Goal: Information Seeking & Learning: Learn about a topic

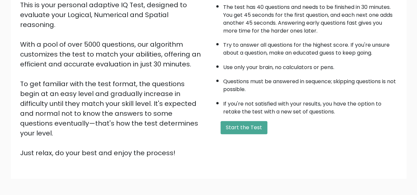
scroll to position [106, 0]
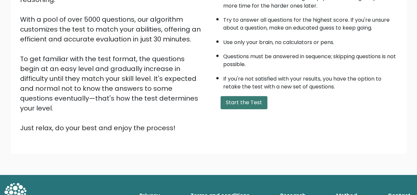
click at [254, 102] on button "Start the Test" at bounding box center [243, 102] width 47 height 13
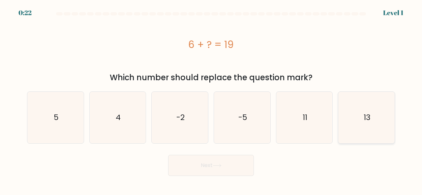
click at [353, 121] on icon "13" at bounding box center [366, 118] width 52 height 52
click at [211, 100] on input "f. 13" at bounding box center [211, 99] width 0 height 2
radio input "true"
click at [248, 162] on button "Next" at bounding box center [211, 165] width 86 height 21
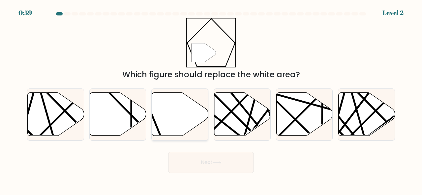
click at [174, 112] on icon at bounding box center [180, 114] width 56 height 43
click at [211, 100] on input "c." at bounding box center [211, 99] width 0 height 2
radio input "true"
click at [199, 160] on button "Next" at bounding box center [211, 162] width 86 height 21
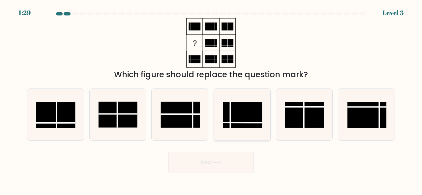
click at [239, 123] on line at bounding box center [242, 123] width 39 height 0
click at [211, 100] on input "d." at bounding box center [211, 99] width 0 height 2
radio input "true"
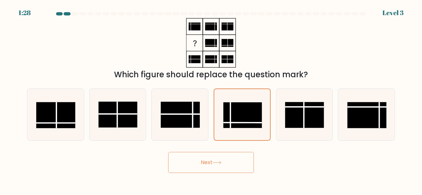
click at [221, 163] on icon at bounding box center [217, 163] width 8 height 3
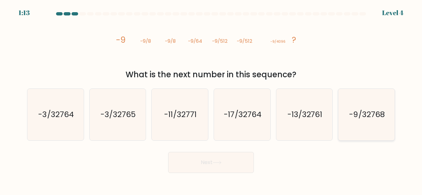
click at [364, 122] on icon "-9/32768" at bounding box center [366, 115] width 52 height 52
click at [211, 100] on input "f. -9/32768" at bounding box center [211, 99] width 0 height 2
radio input "true"
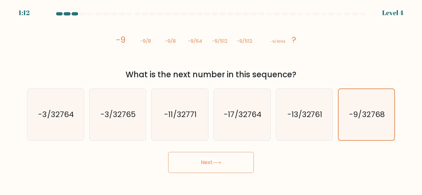
click at [252, 159] on button "Next" at bounding box center [211, 162] width 86 height 21
click at [239, 165] on button "Next" at bounding box center [211, 162] width 86 height 21
click at [223, 165] on button "Next" at bounding box center [211, 162] width 86 height 21
click at [381, 128] on icon "-9/32768" at bounding box center [366, 114] width 51 height 51
click at [211, 100] on input "f. -9/32768" at bounding box center [211, 99] width 0 height 2
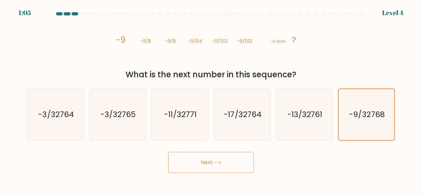
click at [220, 169] on button "Next" at bounding box center [211, 162] width 86 height 21
click at [214, 160] on button "Next" at bounding box center [211, 162] width 86 height 21
click at [204, 162] on button "Next" at bounding box center [211, 162] width 86 height 21
click at [205, 162] on button "Next" at bounding box center [211, 162] width 86 height 21
click at [229, 162] on button "Next" at bounding box center [211, 162] width 86 height 21
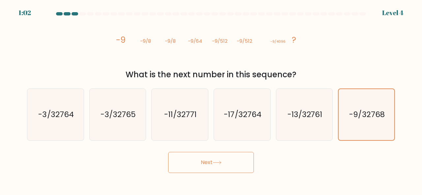
click at [210, 163] on button "Next" at bounding box center [211, 162] width 86 height 21
click at [235, 163] on button "Next" at bounding box center [211, 162] width 86 height 21
click at [287, 140] on icon "-13/32761" at bounding box center [305, 115] width 52 height 52
click at [211, 100] on input "e. -13/32761" at bounding box center [211, 99] width 0 height 2
radio input "true"
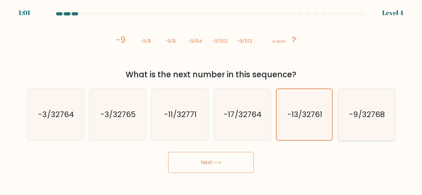
click at [339, 128] on div "-9/32768" at bounding box center [366, 115] width 57 height 52
click at [211, 100] on input "f. -9/32768" at bounding box center [211, 99] width 0 height 2
radio input "true"
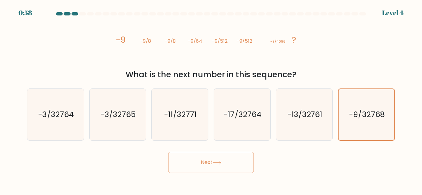
click at [207, 158] on button "Next" at bounding box center [211, 162] width 86 height 21
click at [291, 126] on icon "-13/32761" at bounding box center [305, 115] width 52 height 52
click at [211, 100] on input "e. -13/32761" at bounding box center [211, 99] width 0 height 2
radio input "true"
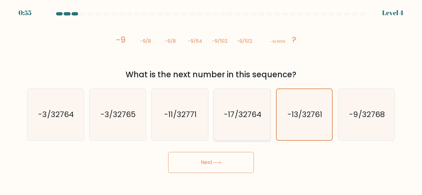
click at [245, 124] on icon "-17/32764" at bounding box center [242, 115] width 52 height 52
click at [211, 100] on input "d. -17/32764" at bounding box center [211, 99] width 0 height 2
radio input "true"
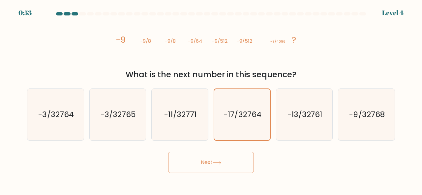
click at [217, 166] on button "Next" at bounding box center [211, 162] width 86 height 21
click at [98, 129] on icon "-3/32765" at bounding box center [118, 115] width 52 height 52
click at [211, 100] on input "b. -3/32765" at bounding box center [211, 99] width 0 height 2
radio input "true"
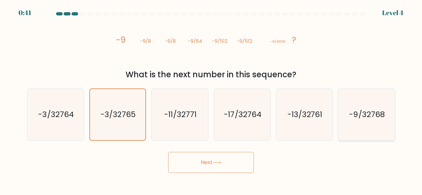
click at [348, 110] on icon "-9/32768" at bounding box center [366, 115] width 52 height 52
click at [211, 100] on input "f. -9/32768" at bounding box center [211, 99] width 0 height 2
radio input "true"
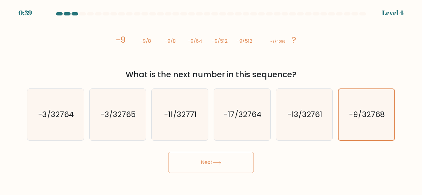
click at [225, 162] on button "Next" at bounding box center [211, 162] width 86 height 21
click at [224, 162] on button "Next" at bounding box center [211, 162] width 86 height 21
click at [210, 163] on button "Next" at bounding box center [211, 162] width 86 height 21
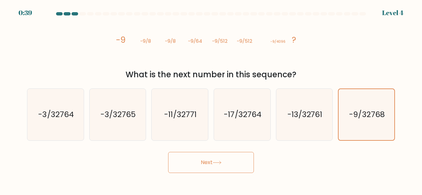
click at [210, 162] on button "Next" at bounding box center [211, 162] width 86 height 21
click at [209, 162] on button "Next" at bounding box center [211, 162] width 86 height 21
click at [208, 162] on button "Next" at bounding box center [211, 162] width 86 height 21
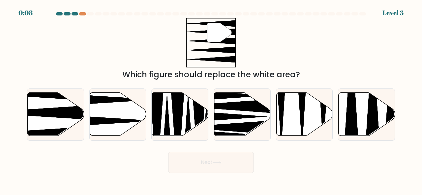
click at [164, 42] on div "" Which figure should replace the white area?" at bounding box center [211, 49] width 376 height 63
click at [76, 17] on div at bounding box center [211, 15] width 376 height 6
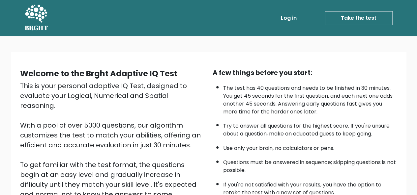
click at [354, 14] on link "Take the test" at bounding box center [359, 18] width 68 height 14
click at [372, 20] on link "Take the test" at bounding box center [359, 18] width 68 height 14
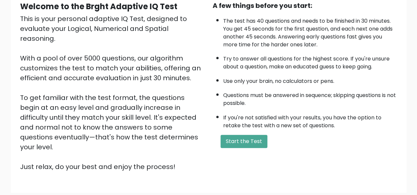
scroll to position [106, 0]
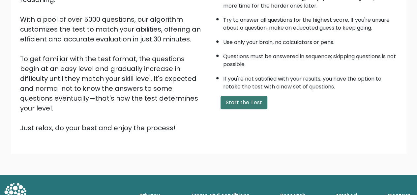
click at [244, 107] on button "Start the Test" at bounding box center [243, 102] width 47 height 13
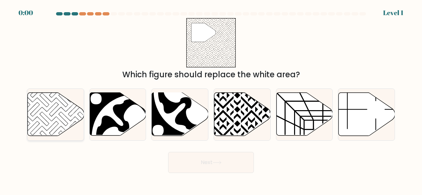
click at [68, 110] on icon at bounding box center [44, 109] width 57 height 57
click at [211, 100] on input "a." at bounding box center [211, 99] width 0 height 2
radio input "true"
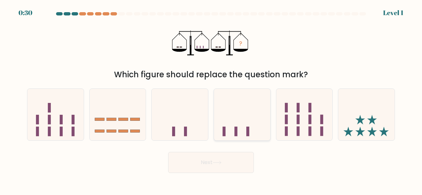
click at [240, 106] on icon at bounding box center [242, 114] width 56 height 46
click at [211, 100] on input "d." at bounding box center [211, 99] width 0 height 2
radio input "true"
click at [212, 162] on button "Next" at bounding box center [211, 162] width 86 height 21
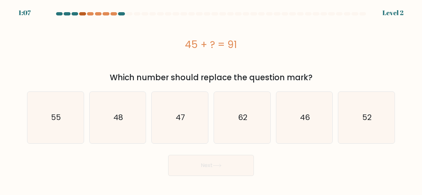
click at [83, 13] on div at bounding box center [82, 13] width 7 height 3
click at [313, 127] on icon "46" at bounding box center [305, 118] width 52 height 52
click at [211, 100] on input "e. 46" at bounding box center [211, 99] width 0 height 2
radio input "true"
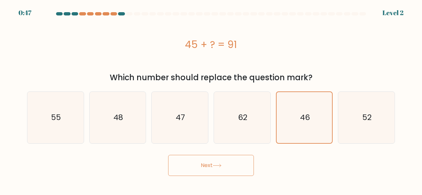
click at [209, 165] on button "Next" at bounding box center [211, 165] width 86 height 21
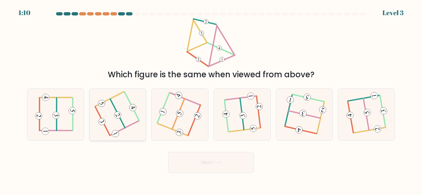
click at [102, 122] on 231 at bounding box center [101, 121] width 9 height 9
click at [211, 100] on input "b." at bounding box center [211, 99] width 0 height 2
radio input "true"
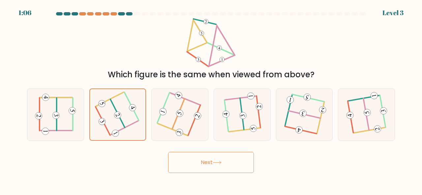
click at [206, 162] on button "Next" at bounding box center [211, 162] width 86 height 21
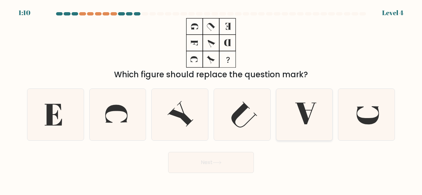
click at [304, 117] on icon at bounding box center [305, 114] width 21 height 22
click at [211, 100] on input "e." at bounding box center [211, 99] width 0 height 2
radio input "true"
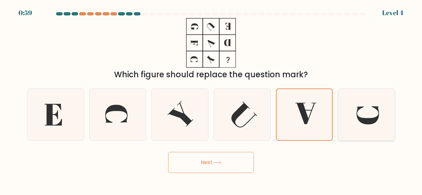
click at [364, 120] on icon at bounding box center [368, 115] width 22 height 18
click at [211, 100] on input "f." at bounding box center [211, 99] width 0 height 2
radio input "true"
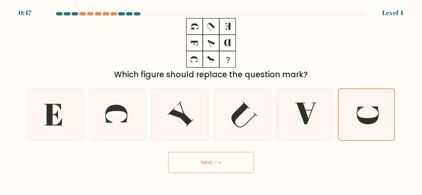
click at [231, 168] on button "Next" at bounding box center [211, 162] width 86 height 21
click at [212, 166] on button "Next" at bounding box center [211, 162] width 86 height 21
click at [208, 162] on button "Next" at bounding box center [211, 162] width 86 height 21
click at [244, 120] on icon at bounding box center [242, 115] width 52 height 52
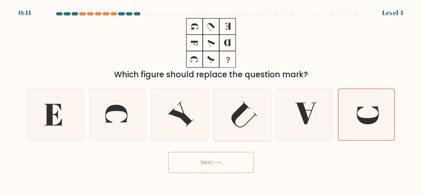
click at [211, 100] on input "d." at bounding box center [211, 99] width 0 height 2
radio input "true"
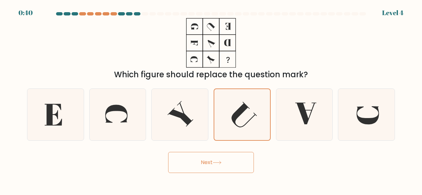
click at [206, 156] on button "Next" at bounding box center [211, 162] width 86 height 21
click at [206, 159] on button "Next" at bounding box center [211, 162] width 86 height 21
click at [169, 116] on icon at bounding box center [180, 115] width 52 height 52
click at [211, 100] on input "c." at bounding box center [211, 99] width 0 height 2
radio input "true"
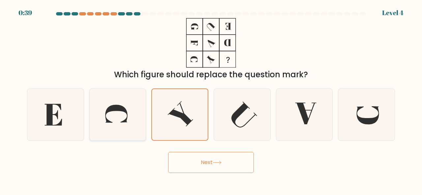
click at [115, 108] on icon at bounding box center [116, 114] width 22 height 18
click at [211, 100] on input "b." at bounding box center [211, 99] width 0 height 2
radio input "true"
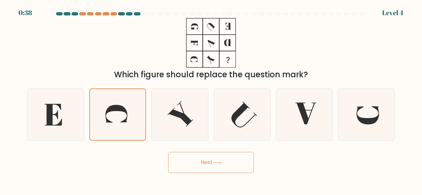
click at [185, 165] on button "Next" at bounding box center [211, 162] width 86 height 21
click at [63, 115] on icon at bounding box center [56, 115] width 52 height 52
click at [211, 100] on input "a." at bounding box center [211, 99] width 0 height 2
radio input "true"
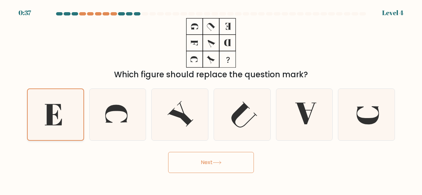
click at [63, 115] on icon at bounding box center [55, 114] width 51 height 51
click at [211, 100] on input "a." at bounding box center [211, 99] width 0 height 2
click at [110, 117] on icon at bounding box center [118, 115] width 52 height 52
click at [211, 100] on input "b." at bounding box center [211, 99] width 0 height 2
radio input "true"
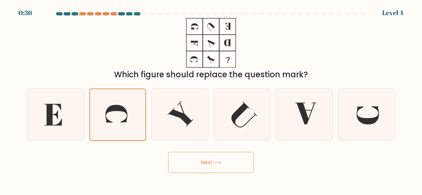
click at [110, 117] on icon at bounding box center [117, 114] width 51 height 51
click at [211, 100] on input "b." at bounding box center [211, 99] width 0 height 2
click at [111, 117] on icon at bounding box center [117, 114] width 51 height 51
click at [211, 100] on input "b." at bounding box center [211, 99] width 0 height 2
click at [170, 116] on icon at bounding box center [180, 115] width 52 height 52
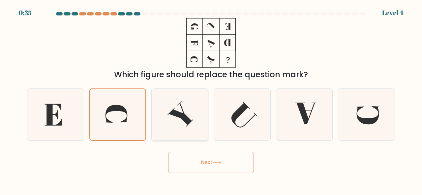
click at [211, 100] on input "c." at bounding box center [211, 99] width 0 height 2
radio input "true"
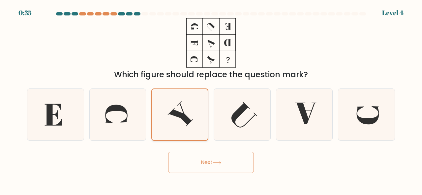
click at [171, 116] on icon at bounding box center [179, 114] width 51 height 51
click at [211, 100] on input "c." at bounding box center [211, 99] width 0 height 2
click at [171, 116] on icon at bounding box center [179, 114] width 51 height 51
click at [211, 100] on input "c." at bounding box center [211, 99] width 0 height 2
click at [225, 116] on icon at bounding box center [242, 115] width 52 height 52
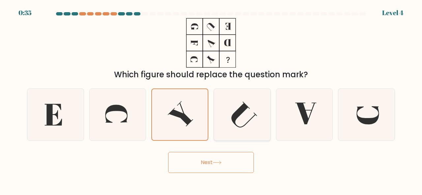
click at [211, 100] on input "d." at bounding box center [211, 99] width 0 height 2
radio input "true"
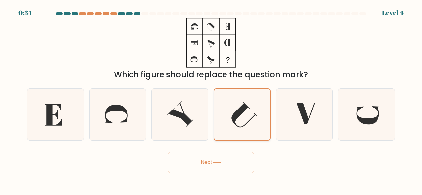
click at [227, 116] on icon at bounding box center [242, 114] width 51 height 51
click at [211, 100] on input "d." at bounding box center [211, 99] width 0 height 2
click at [302, 119] on icon at bounding box center [305, 115] width 52 height 52
click at [211, 100] on input "e." at bounding box center [211, 99] width 0 height 2
radio input "true"
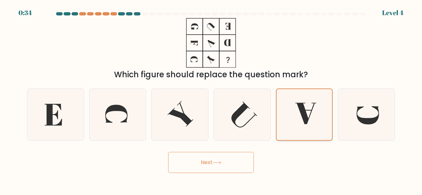
click at [302, 119] on icon at bounding box center [304, 114] width 51 height 51
click at [211, 100] on input "e." at bounding box center [211, 99] width 0 height 2
click at [302, 119] on icon at bounding box center [304, 114] width 51 height 51
click at [211, 100] on input "e." at bounding box center [211, 99] width 0 height 2
click at [302, 119] on icon at bounding box center [304, 114] width 51 height 51
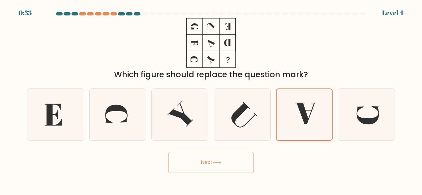
click at [211, 100] on input "e." at bounding box center [211, 99] width 0 height 2
click at [302, 119] on icon at bounding box center [304, 114] width 51 height 51
click at [211, 100] on input "e." at bounding box center [211, 99] width 0 height 2
click at [195, 159] on button "Next" at bounding box center [211, 162] width 86 height 21
click at [196, 159] on button "Next" at bounding box center [211, 162] width 86 height 21
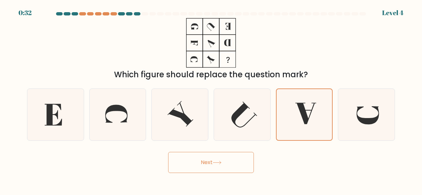
click at [196, 159] on button "Next" at bounding box center [211, 162] width 86 height 21
click at [196, 158] on button "Next" at bounding box center [211, 162] width 86 height 21
click at [198, 162] on button "Next" at bounding box center [211, 162] width 86 height 21
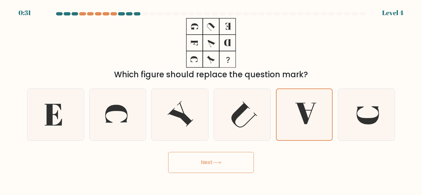
click at [198, 162] on button "Next" at bounding box center [211, 162] width 86 height 21
click at [199, 162] on button "Next" at bounding box center [211, 162] width 86 height 21
click at [211, 165] on button "Next" at bounding box center [211, 162] width 86 height 21
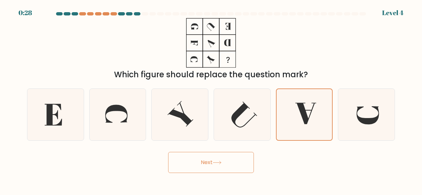
click at [211, 165] on button "Next" at bounding box center [211, 162] width 86 height 21
click at [212, 163] on button "Next" at bounding box center [211, 162] width 86 height 21
click at [212, 162] on button "Next" at bounding box center [211, 162] width 86 height 21
click at [218, 166] on button "Next" at bounding box center [211, 162] width 86 height 21
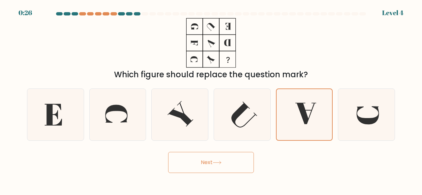
click at [196, 163] on button "Next" at bounding box center [211, 162] width 86 height 21
click at [234, 165] on button "Next" at bounding box center [211, 162] width 86 height 21
click at [207, 158] on button "Next" at bounding box center [211, 162] width 86 height 21
click at [224, 166] on button "Next" at bounding box center [211, 162] width 86 height 21
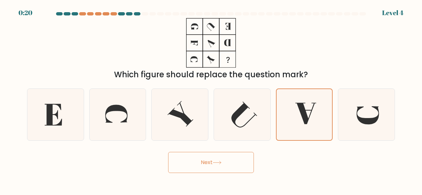
click at [224, 166] on button "Next" at bounding box center [211, 162] width 86 height 21
click at [226, 164] on button "Next" at bounding box center [211, 162] width 86 height 21
click at [227, 164] on button "Next" at bounding box center [211, 162] width 86 height 21
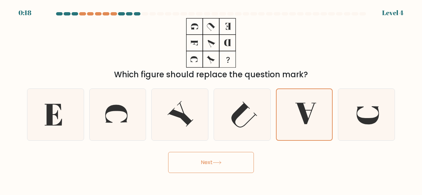
click at [240, 164] on button "Next" at bounding box center [211, 162] width 86 height 21
click at [227, 162] on button "Next" at bounding box center [211, 162] width 86 height 21
click at [228, 160] on button "Next" at bounding box center [211, 162] width 86 height 21
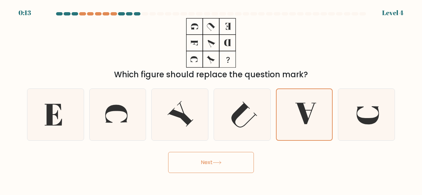
click at [228, 160] on button "Next" at bounding box center [211, 162] width 86 height 21
click at [362, 123] on icon at bounding box center [368, 115] width 22 height 18
click at [211, 100] on input "f." at bounding box center [211, 99] width 0 height 2
radio input "true"
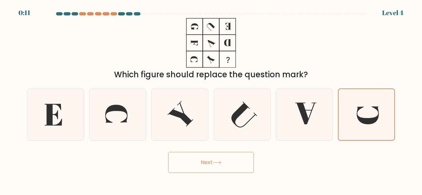
click at [215, 162] on icon at bounding box center [217, 163] width 9 height 4
click at [211, 157] on button "Next" at bounding box center [211, 162] width 86 height 21
drag, startPoint x: 115, startPoint y: 130, endPoint x: 197, endPoint y: 83, distance: 94.2
click at [191, 90] on div "a. b. c. d." at bounding box center [210, 112] width 373 height 58
click at [182, 112] on icon at bounding box center [180, 115] width 52 height 52
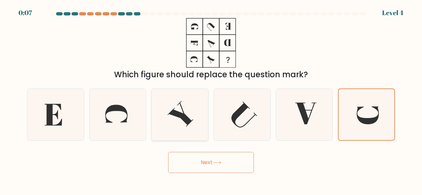
click at [211, 100] on input "c." at bounding box center [211, 99] width 0 height 2
radio input "true"
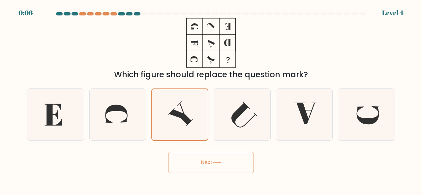
click at [187, 158] on button "Next" at bounding box center [211, 162] width 86 height 21
click at [241, 121] on icon at bounding box center [242, 115] width 52 height 52
click at [211, 100] on input "d." at bounding box center [211, 99] width 0 height 2
radio input "true"
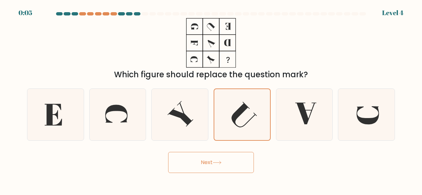
click at [210, 167] on button "Next" at bounding box center [211, 162] width 86 height 21
click at [289, 127] on icon at bounding box center [305, 115] width 52 height 52
click at [211, 100] on input "e." at bounding box center [211, 99] width 0 height 2
radio input "true"
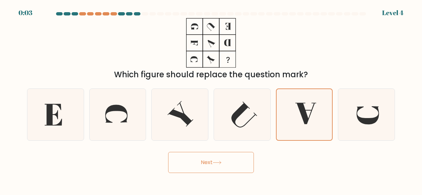
click at [207, 165] on button "Next" at bounding box center [211, 162] width 86 height 21
click at [124, 132] on icon at bounding box center [118, 115] width 52 height 52
click at [211, 100] on input "b." at bounding box center [211, 99] width 0 height 2
radio input "true"
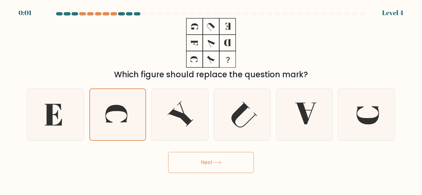
click at [213, 167] on button "Next" at bounding box center [211, 162] width 86 height 21
click at [53, 113] on icon at bounding box center [56, 115] width 52 height 52
click at [211, 100] on input "a." at bounding box center [211, 99] width 0 height 2
radio input "true"
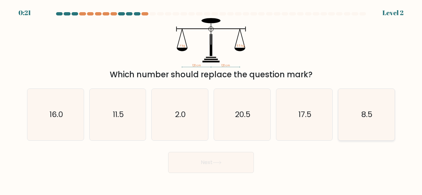
click at [376, 131] on icon "8.5" at bounding box center [366, 115] width 52 height 52
click at [211, 100] on input "f. 8.5" at bounding box center [211, 99] width 0 height 2
radio input "true"
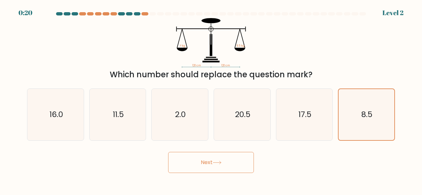
click at [222, 165] on button "Next" at bounding box center [211, 162] width 86 height 21
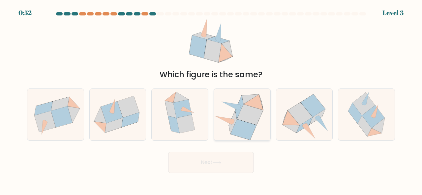
click at [246, 127] on icon at bounding box center [244, 130] width 26 height 21
click at [211, 100] on input "d." at bounding box center [211, 99] width 0 height 2
radio input "true"
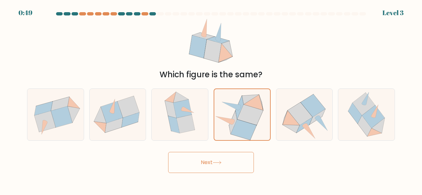
click at [218, 165] on button "Next" at bounding box center [211, 162] width 86 height 21
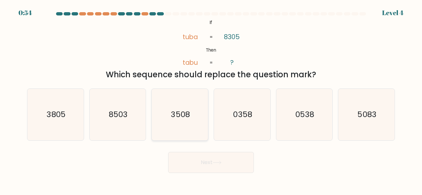
click at [177, 115] on text "3508" at bounding box center [180, 114] width 19 height 11
click at [211, 100] on input "c. 3508" at bounding box center [211, 99] width 0 height 2
radio input "true"
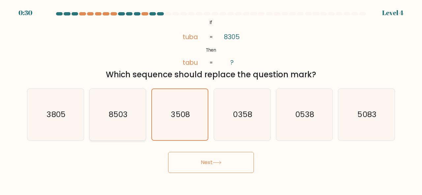
click at [117, 122] on icon "8503" at bounding box center [118, 115] width 52 height 52
click at [211, 100] on input "b. 8503" at bounding box center [211, 99] width 0 height 2
radio input "true"
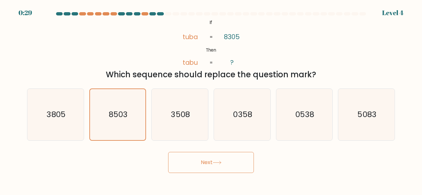
click at [190, 158] on button "Next" at bounding box center [211, 162] width 86 height 21
click at [208, 161] on button "Next" at bounding box center [211, 162] width 86 height 21
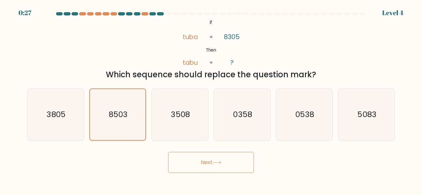
click at [208, 165] on button "Next" at bounding box center [211, 162] width 86 height 21
click at [212, 164] on button "Next" at bounding box center [211, 162] width 86 height 21
click at [211, 162] on button "Next" at bounding box center [211, 162] width 86 height 21
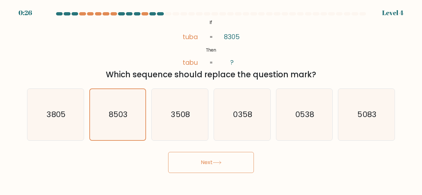
click at [213, 158] on button "Next" at bounding box center [211, 162] width 86 height 21
click at [212, 157] on button "Next" at bounding box center [211, 162] width 86 height 21
click at [216, 164] on icon at bounding box center [217, 163] width 9 height 4
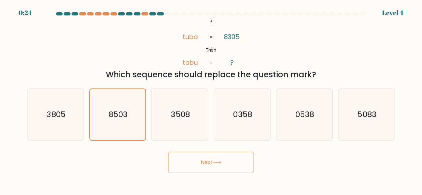
click at [216, 164] on icon at bounding box center [217, 163] width 9 height 4
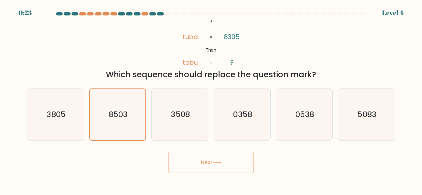
click at [216, 164] on icon at bounding box center [217, 163] width 9 height 4
click at [115, 126] on icon "8503" at bounding box center [117, 114] width 51 height 51
click at [211, 100] on input "b. 8503" at bounding box center [211, 99] width 0 height 2
click at [121, 116] on text "8503" at bounding box center [118, 114] width 19 height 11
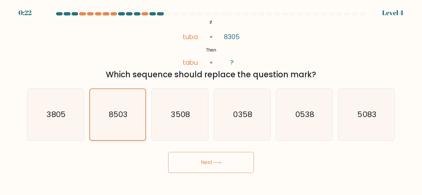
click at [211, 100] on input "b. 8503" at bounding box center [211, 99] width 0 height 2
click at [121, 107] on icon "8503" at bounding box center [117, 114] width 51 height 51
click at [211, 100] on input "b. 8503" at bounding box center [211, 99] width 0 height 2
click at [115, 111] on text "8503" at bounding box center [118, 114] width 19 height 11
click at [211, 100] on input "b. 8503" at bounding box center [211, 99] width 0 height 2
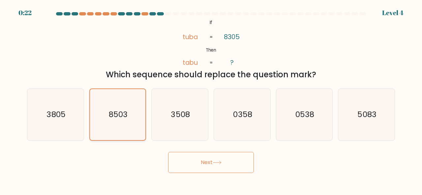
click at [114, 117] on text "8503" at bounding box center [118, 114] width 19 height 11
click at [211, 100] on input "b. 8503" at bounding box center [211, 99] width 0 height 2
click at [209, 157] on button "Next" at bounding box center [211, 162] width 86 height 21
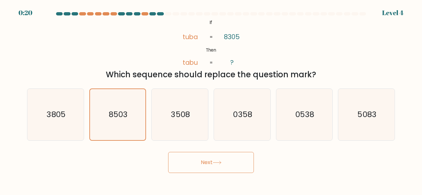
click at [209, 157] on button "Next" at bounding box center [211, 162] width 86 height 21
click at [211, 158] on button "Next" at bounding box center [211, 162] width 86 height 21
click at [212, 157] on button "Next" at bounding box center [211, 162] width 86 height 21
click at [214, 161] on button "Next" at bounding box center [211, 162] width 86 height 21
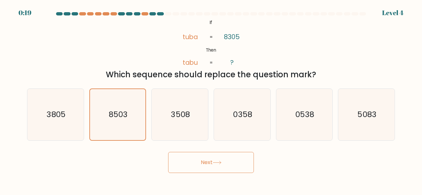
click at [214, 161] on button "Next" at bounding box center [211, 162] width 86 height 21
click at [209, 162] on button "Next" at bounding box center [211, 162] width 86 height 21
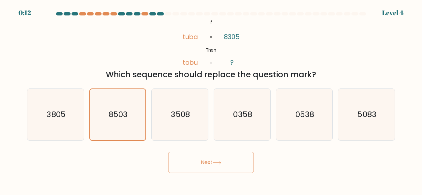
click at [209, 162] on button "Next" at bounding box center [211, 162] width 86 height 21
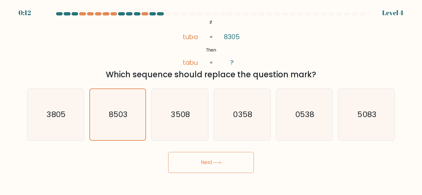
click at [209, 162] on button "Next" at bounding box center [211, 162] width 86 height 21
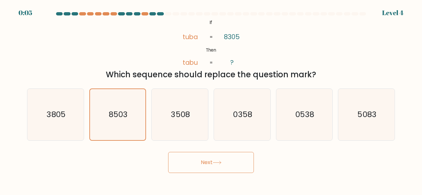
click at [209, 162] on button "Next" at bounding box center [211, 162] width 86 height 21
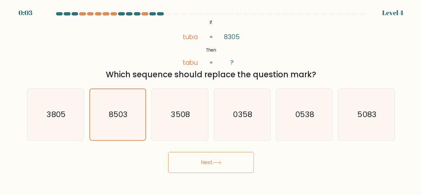
click at [209, 162] on button "Next" at bounding box center [211, 162] width 86 height 21
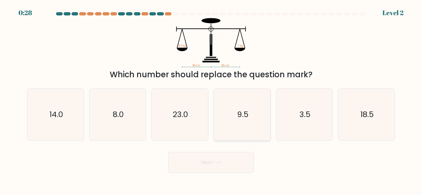
click at [227, 124] on icon "9.5" at bounding box center [242, 115] width 52 height 52
click at [211, 100] on input "d. 9.5" at bounding box center [211, 99] width 0 height 2
radio input "true"
click at [218, 162] on icon at bounding box center [217, 163] width 8 height 3
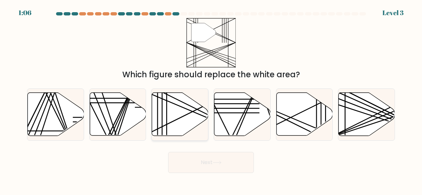
click at [169, 129] on icon at bounding box center [180, 114] width 56 height 43
click at [211, 100] on input "c." at bounding box center [211, 99] width 0 height 2
radio input "true"
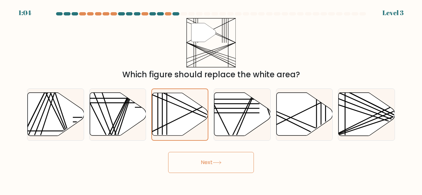
click at [207, 159] on button "Next" at bounding box center [211, 162] width 86 height 21
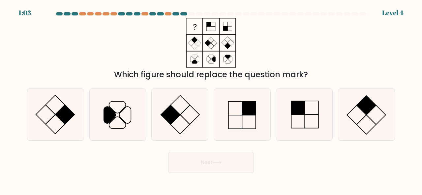
click at [200, 164] on button "Next" at bounding box center [211, 162] width 86 height 21
click at [184, 127] on icon at bounding box center [180, 115] width 52 height 52
click at [211, 100] on input "c." at bounding box center [211, 99] width 0 height 2
radio input "true"
click at [305, 125] on rect at bounding box center [312, 122] width 14 height 14
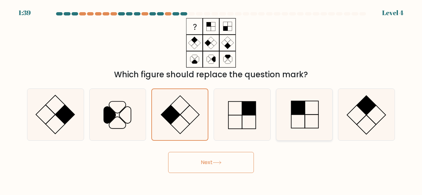
click at [211, 100] on input "e." at bounding box center [211, 99] width 0 height 2
radio input "true"
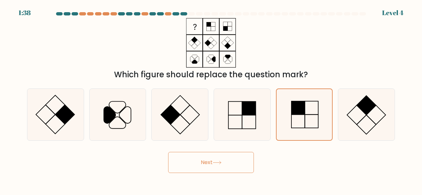
click at [242, 160] on button "Next" at bounding box center [211, 162] width 86 height 21
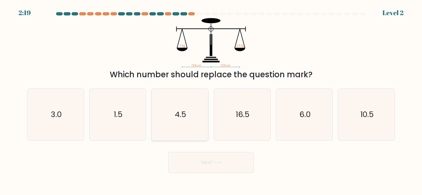
click at [167, 110] on icon "4.5" at bounding box center [180, 115] width 52 height 52
click at [211, 100] on input "c. 4.5" at bounding box center [211, 99] width 0 height 2
radio input "true"
click at [193, 161] on button "Next" at bounding box center [211, 162] width 86 height 21
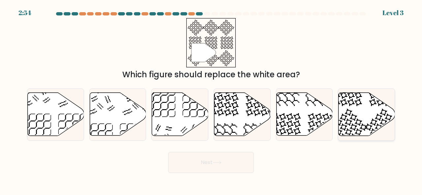
click at [360, 123] on icon at bounding box center [366, 114] width 56 height 43
click at [211, 100] on input "f." at bounding box center [211, 99] width 0 height 2
radio input "true"
click at [230, 166] on button "Next" at bounding box center [211, 162] width 86 height 21
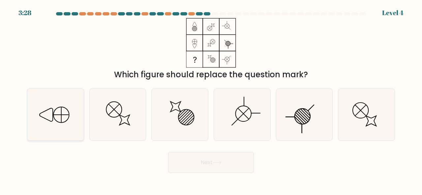
click at [61, 119] on line at bounding box center [61, 114] width 0 height 15
click at [211, 100] on input "a." at bounding box center [211, 99] width 0 height 2
radio input "true"
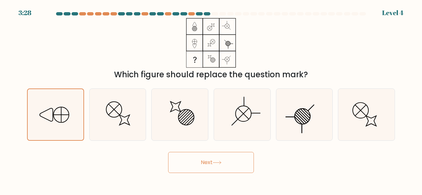
click at [180, 159] on button "Next" at bounding box center [211, 162] width 86 height 21
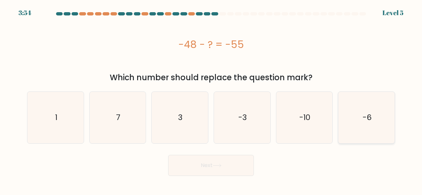
click at [352, 120] on icon "-6" at bounding box center [366, 118] width 52 height 52
click at [211, 100] on input "f. -6" at bounding box center [211, 99] width 0 height 2
radio input "true"
click at [225, 162] on button "Next" at bounding box center [211, 165] width 86 height 21
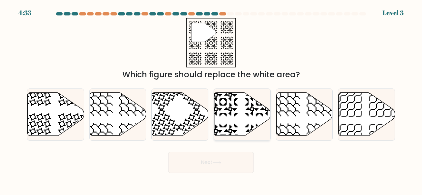
click at [239, 122] on icon at bounding box center [242, 114] width 56 height 43
click at [211, 100] on input "d." at bounding box center [211, 99] width 0 height 2
radio input "true"
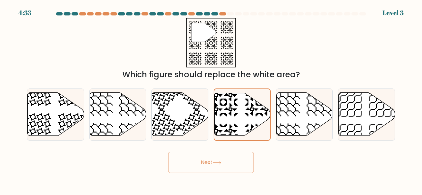
click at [200, 162] on button "Next" at bounding box center [211, 162] width 86 height 21
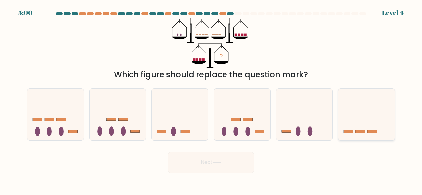
click at [355, 126] on icon at bounding box center [366, 114] width 56 height 46
click at [211, 100] on input "f." at bounding box center [211, 99] width 0 height 2
radio input "true"
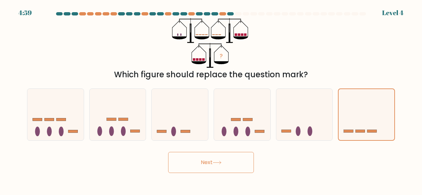
click at [197, 164] on button "Next" at bounding box center [211, 162] width 86 height 21
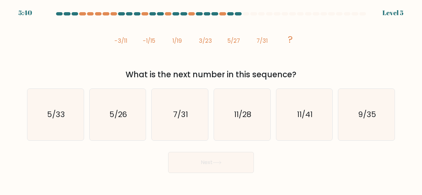
click at [217, 163] on icon at bounding box center [217, 163] width 9 height 4
click at [365, 114] on text "9/35" at bounding box center [367, 114] width 18 height 11
click at [211, 100] on input "f. 9/35" at bounding box center [211, 99] width 0 height 2
radio input "true"
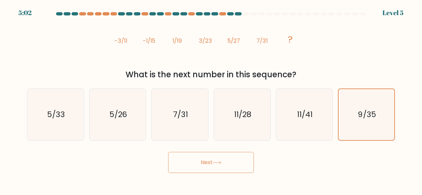
click at [210, 159] on button "Next" at bounding box center [211, 162] width 86 height 21
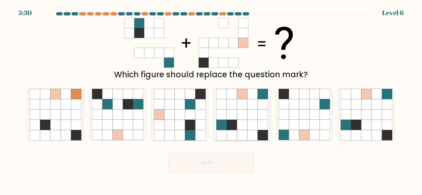
click at [226, 125] on icon at bounding box center [221, 125] width 10 height 10
click at [211, 100] on input "d." at bounding box center [211, 99] width 0 height 2
radio input "true"
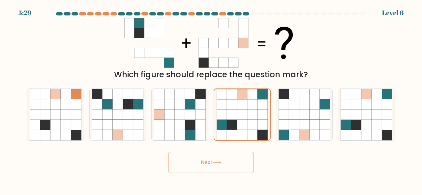
click at [207, 156] on button "Next" at bounding box center [211, 162] width 86 height 21
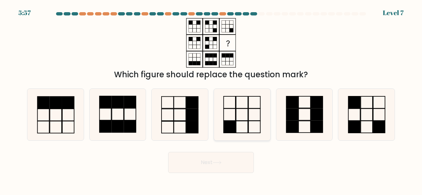
click at [237, 113] on icon at bounding box center [242, 115] width 52 height 52
click at [211, 100] on input "d." at bounding box center [211, 99] width 0 height 2
radio input "true"
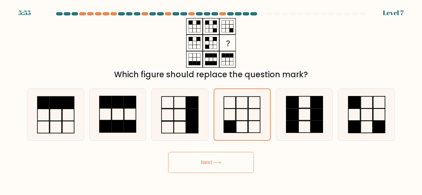
click at [223, 162] on button "Next" at bounding box center [211, 162] width 86 height 21
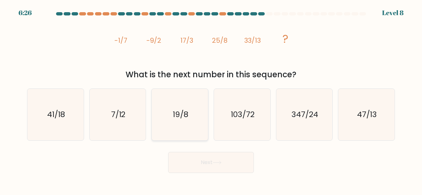
click at [175, 113] on text "19/8" at bounding box center [180, 114] width 15 height 11
click at [211, 100] on input "c. 19/8" at bounding box center [211, 99] width 0 height 2
radio input "true"
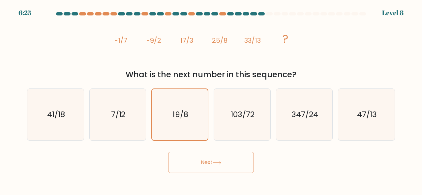
click at [204, 163] on button "Next" at bounding box center [211, 162] width 86 height 21
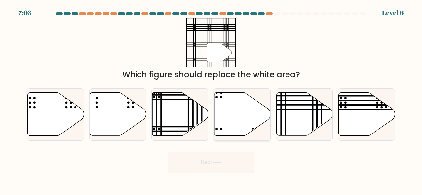
click at [228, 114] on icon at bounding box center [242, 114] width 56 height 43
click at [211, 100] on input "d." at bounding box center [211, 99] width 0 height 2
radio input "true"
click at [196, 163] on button "Next" at bounding box center [211, 162] width 86 height 21
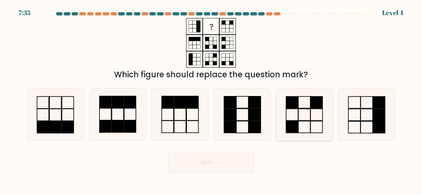
click at [307, 116] on icon at bounding box center [305, 115] width 52 height 52
click at [211, 100] on input "e." at bounding box center [211, 99] width 0 height 2
radio input "true"
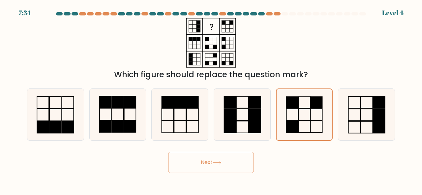
click at [214, 166] on button "Next" at bounding box center [211, 162] width 86 height 21
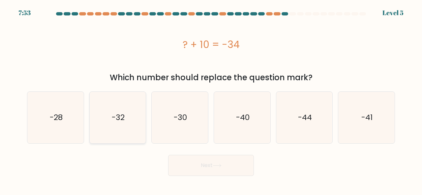
click at [118, 120] on text "-32" at bounding box center [118, 117] width 13 height 11
click at [211, 100] on input "b. -32" at bounding box center [211, 99] width 0 height 2
radio input "true"
click at [240, 122] on text "-40" at bounding box center [243, 117] width 14 height 11
click at [211, 100] on input "d. -40" at bounding box center [211, 99] width 0 height 2
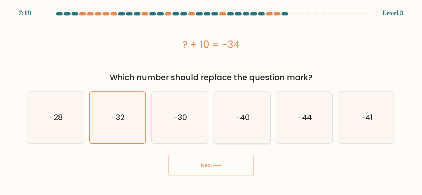
radio input "true"
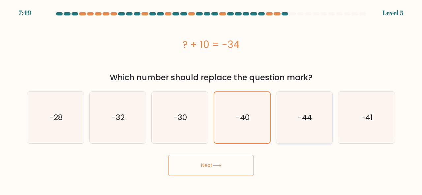
click at [303, 127] on icon "-44" at bounding box center [305, 118] width 52 height 52
click at [211, 100] on input "e. -44" at bounding box center [211, 99] width 0 height 2
radio input "true"
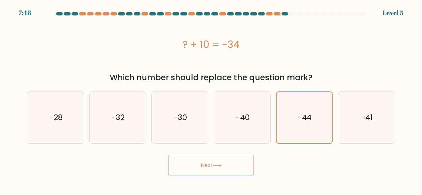
click at [229, 171] on button "Next" at bounding box center [211, 165] width 86 height 21
click at [208, 166] on button "Next" at bounding box center [211, 165] width 86 height 21
click at [201, 167] on button "Next" at bounding box center [211, 165] width 86 height 21
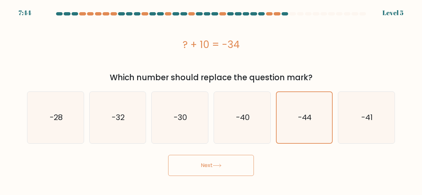
click at [201, 167] on button "Next" at bounding box center [211, 165] width 86 height 21
click at [359, 125] on icon "-41" at bounding box center [366, 118] width 52 height 52
click at [211, 100] on input "f. -41" at bounding box center [211, 99] width 0 height 2
radio input "true"
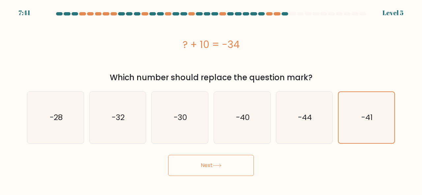
click at [220, 163] on button "Next" at bounding box center [211, 165] width 86 height 21
click at [190, 165] on button "Next" at bounding box center [211, 165] width 86 height 21
click at [191, 135] on icon "-30" at bounding box center [180, 118] width 52 height 52
click at [211, 100] on input "c. -30" at bounding box center [211, 99] width 0 height 2
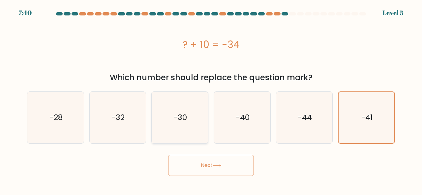
radio input "true"
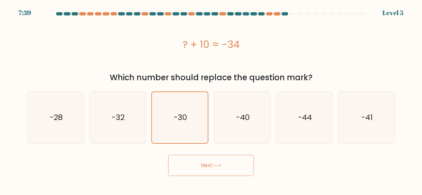
click at [191, 167] on button "Next" at bounding box center [211, 165] width 86 height 21
click at [134, 131] on icon "-32" at bounding box center [118, 118] width 52 height 52
click at [211, 100] on input "b. -32" at bounding box center [211, 99] width 0 height 2
radio input "true"
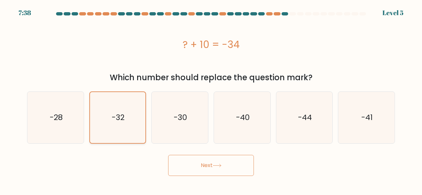
click at [134, 130] on icon "-32" at bounding box center [117, 117] width 51 height 51
click at [211, 100] on input "b. -32" at bounding box center [211, 99] width 0 height 2
click at [212, 163] on button "Next" at bounding box center [211, 165] width 86 height 21
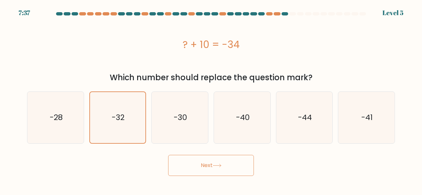
click at [212, 163] on button "Next" at bounding box center [211, 165] width 86 height 21
click at [56, 116] on text "-28" at bounding box center [55, 117] width 13 height 11
click at [211, 100] on input "a. -28" at bounding box center [211, 99] width 0 height 2
radio input "true"
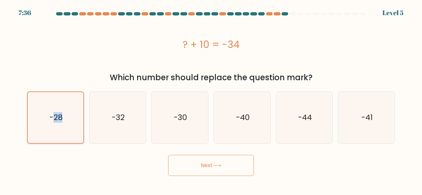
click at [56, 116] on text "-28" at bounding box center [55, 117] width 13 height 11
click at [211, 100] on input "a. -28" at bounding box center [211, 99] width 0 height 2
click at [185, 169] on button "Next" at bounding box center [211, 165] width 86 height 21
click at [185, 168] on button "Next" at bounding box center [211, 165] width 86 height 21
click at [186, 168] on button "Next" at bounding box center [211, 165] width 86 height 21
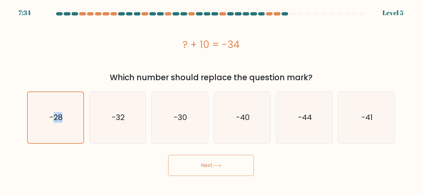
click at [186, 168] on button "Next" at bounding box center [211, 165] width 86 height 21
click at [217, 133] on icon "-40" at bounding box center [242, 118] width 52 height 52
click at [211, 100] on input "d. -40" at bounding box center [211, 99] width 0 height 2
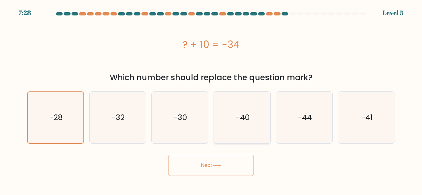
radio input "true"
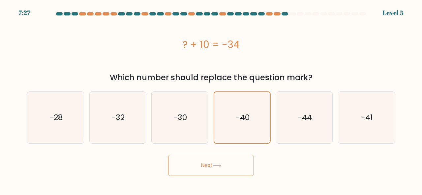
click at [211, 169] on button "Next" at bounding box center [211, 165] width 86 height 21
click at [248, 126] on icon "-40" at bounding box center [242, 118] width 52 height 52
click at [211, 100] on input "d. -40" at bounding box center [211, 99] width 0 height 2
radio input "true"
click at [210, 159] on button "Next" at bounding box center [211, 165] width 86 height 21
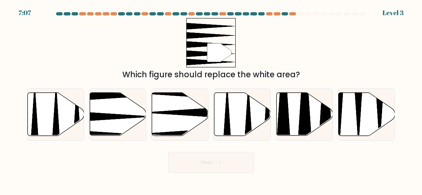
click at [209, 164] on button "Next" at bounding box center [211, 162] width 86 height 21
click at [173, 132] on icon at bounding box center [197, 134] width 112 height 15
click at [211, 100] on input "c." at bounding box center [211, 99] width 0 height 2
radio input "true"
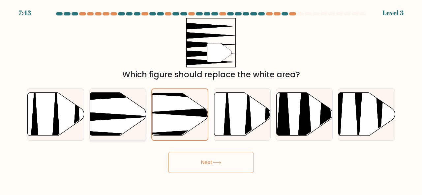
click at [98, 128] on icon at bounding box center [118, 114] width 56 height 43
click at [211, 100] on input "b." at bounding box center [211, 99] width 0 height 2
radio input "true"
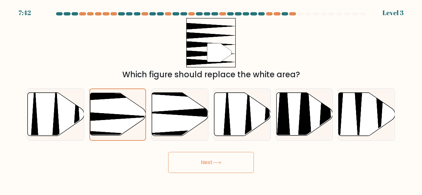
click at [200, 160] on button "Next" at bounding box center [211, 162] width 86 height 21
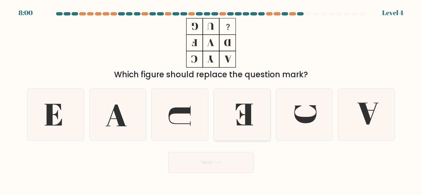
click at [257, 115] on icon at bounding box center [242, 115] width 52 height 52
click at [211, 100] on input "d." at bounding box center [211, 99] width 0 height 2
radio input "true"
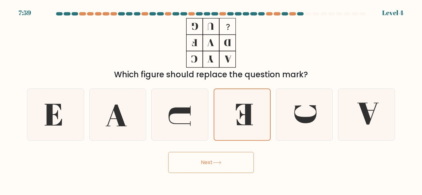
click at [236, 166] on button "Next" at bounding box center [211, 162] width 86 height 21
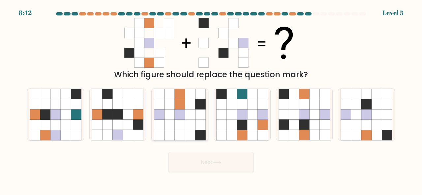
click at [181, 118] on icon at bounding box center [180, 115] width 10 height 10
click at [211, 100] on input "c." at bounding box center [211, 99] width 0 height 2
radio input "true"
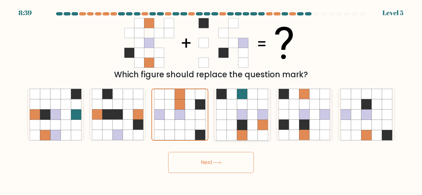
click at [260, 122] on icon at bounding box center [262, 125] width 10 height 10
click at [211, 100] on input "d." at bounding box center [211, 99] width 0 height 2
radio input "true"
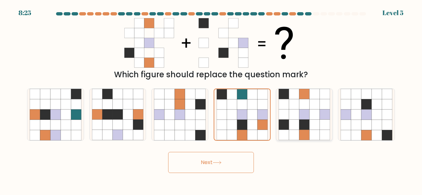
click at [313, 132] on icon at bounding box center [314, 135] width 10 height 10
click at [211, 100] on input "e." at bounding box center [211, 99] width 0 height 2
radio input "true"
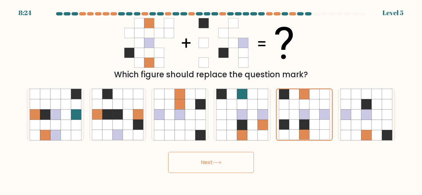
click at [232, 163] on button "Next" at bounding box center [211, 162] width 86 height 21
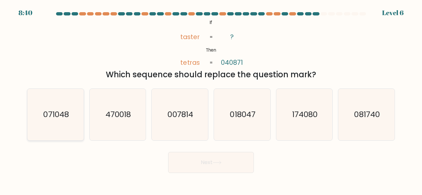
click at [59, 128] on icon "071048" at bounding box center [56, 115] width 52 height 52
click at [211, 100] on input "a. 071048" at bounding box center [211, 99] width 0 height 2
radio input "true"
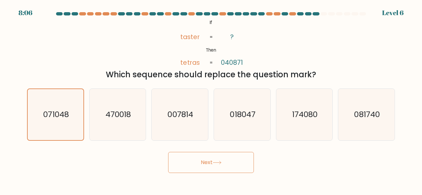
click at [199, 165] on button "Next" at bounding box center [211, 162] width 86 height 21
click at [215, 162] on icon at bounding box center [217, 163] width 8 height 3
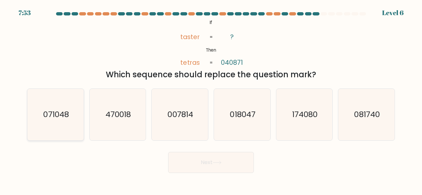
click at [60, 124] on icon "071048" at bounding box center [56, 115] width 52 height 52
click at [211, 100] on input "a. 071048" at bounding box center [211, 99] width 0 height 2
radio input "true"
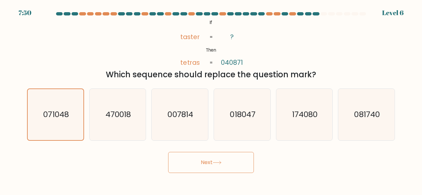
click at [215, 165] on button "Next" at bounding box center [211, 162] width 86 height 21
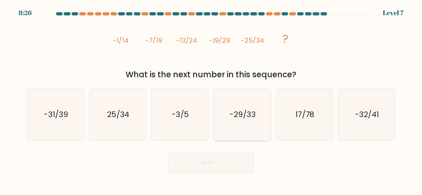
click at [252, 123] on icon "-29/33" at bounding box center [242, 115] width 52 height 52
click at [211, 100] on input "d. -29/33" at bounding box center [211, 99] width 0 height 2
radio input "true"
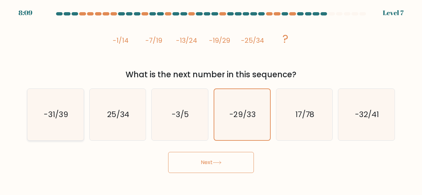
click at [75, 124] on icon "-31/39" at bounding box center [56, 115] width 52 height 52
click at [211, 100] on input "a. -31/39" at bounding box center [211, 99] width 0 height 2
radio input "true"
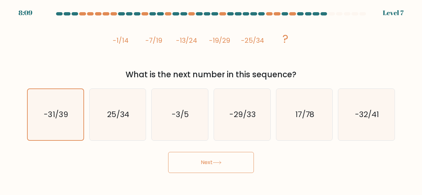
click at [187, 160] on button "Next" at bounding box center [211, 162] width 86 height 21
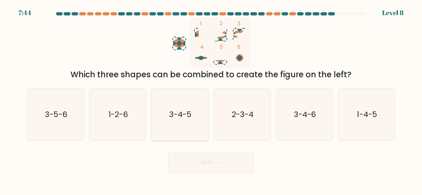
click at [200, 130] on icon "3-4-5" at bounding box center [180, 115] width 52 height 52
click at [211, 100] on input "c. 3-4-5" at bounding box center [211, 99] width 0 height 2
radio input "true"
click at [224, 162] on button "Next" at bounding box center [211, 162] width 86 height 21
click at [213, 162] on button "Next" at bounding box center [211, 162] width 86 height 21
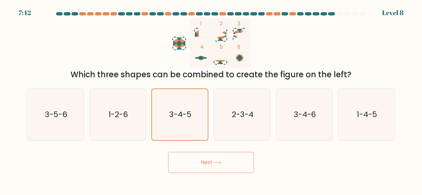
click at [213, 162] on button "Next" at bounding box center [211, 162] width 86 height 21
click at [204, 127] on icon "3-4-5" at bounding box center [180, 115] width 52 height 52
click at [211, 100] on input "c. 3-4-5" at bounding box center [211, 99] width 0 height 2
radio input "true"
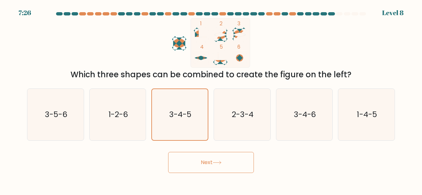
click at [208, 161] on button "Next" at bounding box center [211, 162] width 86 height 21
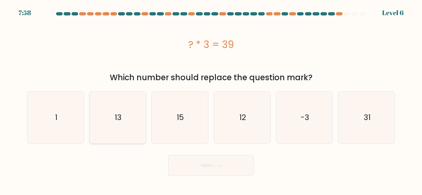
click at [120, 133] on icon "13" at bounding box center [118, 118] width 52 height 52
click at [211, 100] on input "b. 13" at bounding box center [211, 99] width 0 height 2
radio input "true"
click at [212, 169] on button "Next" at bounding box center [211, 165] width 86 height 21
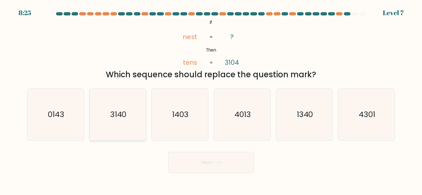
click at [112, 124] on icon "3140" at bounding box center [118, 115] width 52 height 52
click at [211, 100] on input "b. 3140" at bounding box center [211, 99] width 0 height 2
radio input "true"
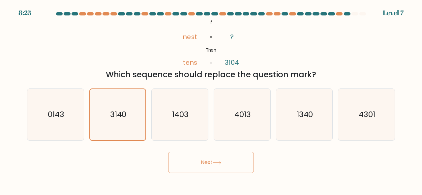
click at [198, 158] on button "Next" at bounding box center [211, 162] width 86 height 21
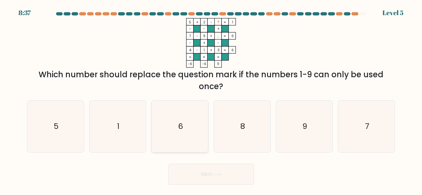
click at [183, 120] on icon "6" at bounding box center [180, 127] width 52 height 52
click at [211, 100] on input "c. 6" at bounding box center [211, 99] width 0 height 2
radio input "true"
click at [203, 174] on button "Next" at bounding box center [211, 174] width 86 height 21
click at [203, 173] on button "Next" at bounding box center [211, 174] width 86 height 21
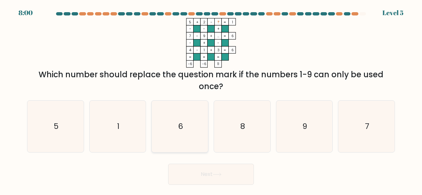
click at [183, 128] on icon "6" at bounding box center [180, 127] width 52 height 52
click at [211, 100] on input "c. 6" at bounding box center [211, 99] width 0 height 2
radio input "true"
click at [207, 181] on button "Next" at bounding box center [211, 174] width 86 height 21
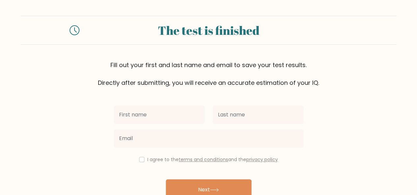
click at [156, 117] on input "text" at bounding box center [159, 115] width 91 height 18
type input "n"
type input "Neslyn"
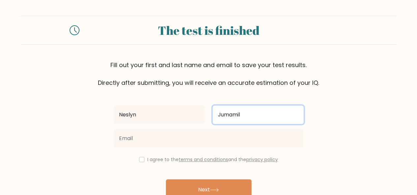
type input "Jumamil"
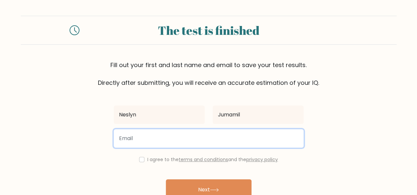
click at [145, 140] on input "email" at bounding box center [209, 139] width 190 height 18
type input "neslynjumamil@gmail.com"
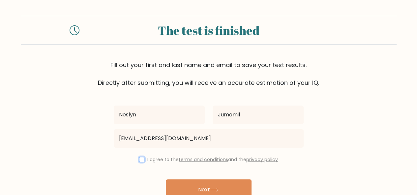
click at [140, 161] on input "checkbox" at bounding box center [141, 159] width 5 height 5
checkbox input "true"
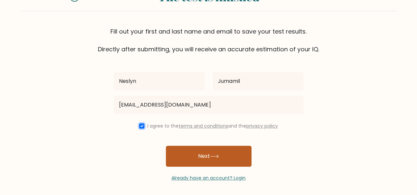
scroll to position [35, 0]
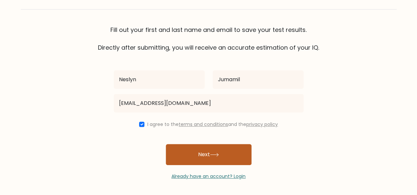
click at [195, 153] on button "Next" at bounding box center [209, 154] width 86 height 21
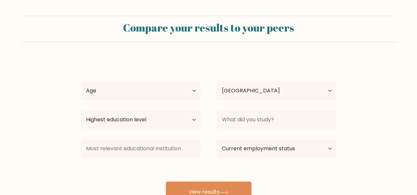
select select "PH"
click at [190, 91] on select "Age Under [DEMOGRAPHIC_DATA] [DEMOGRAPHIC_DATA] [DEMOGRAPHIC_DATA] [DEMOGRAPHIC…" at bounding box center [141, 91] width 120 height 18
select select "25_34"
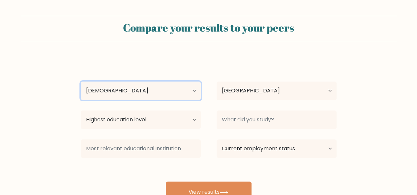
click at [81, 82] on select "Age Under [DEMOGRAPHIC_DATA] [DEMOGRAPHIC_DATA] [DEMOGRAPHIC_DATA] [DEMOGRAPHIC…" at bounding box center [141, 91] width 120 height 18
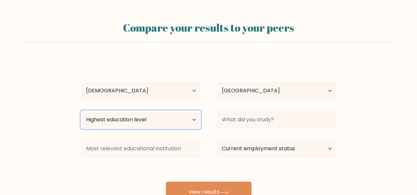
click at [191, 119] on select "Highest education level No schooling Primary Lower Secondary Upper Secondary Oc…" at bounding box center [141, 120] width 120 height 18
click at [233, 71] on div "[PERSON_NAME] Age Under [DEMOGRAPHIC_DATA] [DEMOGRAPHIC_DATA] [DEMOGRAPHIC_DATA…" at bounding box center [209, 130] width 264 height 145
click at [194, 120] on select "Highest education level No schooling Primary Lower Secondary Upper Secondary Oc…" at bounding box center [141, 120] width 120 height 18
select select "bachelors_degree"
click at [81, 111] on select "Highest education level No schooling Primary Lower Secondary Upper Secondary Oc…" at bounding box center [141, 120] width 120 height 18
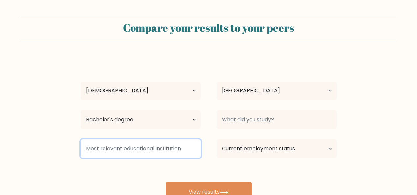
click at [189, 151] on input at bounding box center [141, 149] width 120 height 18
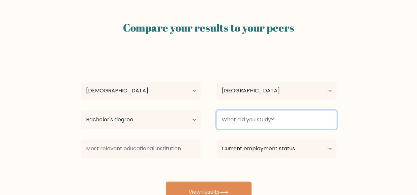
click at [279, 120] on input at bounding box center [277, 120] width 120 height 18
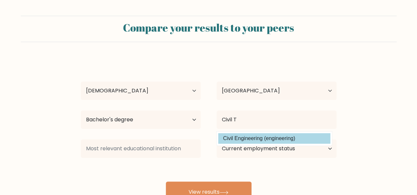
click at [273, 141] on option "Civil Engineering (engineering)" at bounding box center [274, 138] width 112 height 11
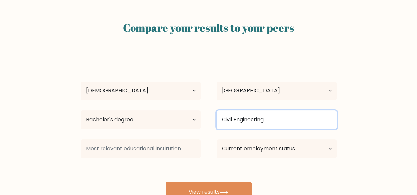
click at [274, 124] on input "Civil Engineering" at bounding box center [277, 120] width 120 height 18
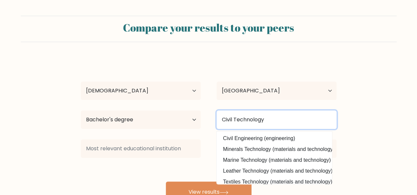
type input "Civil Technology"
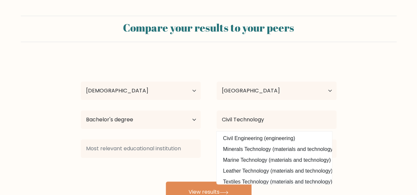
click at [372, 118] on form "Compare your results to your peers Neslyn Jumamil Age Under 18 years old 18-24 …" at bounding box center [208, 109] width 417 height 187
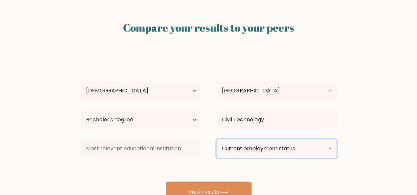
click at [295, 152] on select "Current employment status Employed Student Retired Other / prefer not to answer" at bounding box center [277, 149] width 120 height 18
select select "other"
click at [217, 140] on select "Current employment status Employed Student Retired Other / prefer not to answer" at bounding box center [277, 149] width 120 height 18
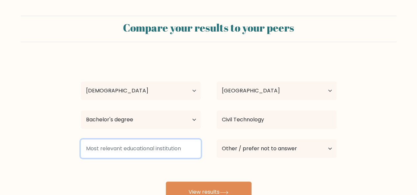
click at [119, 152] on input at bounding box center [141, 149] width 120 height 18
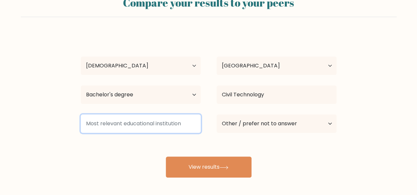
scroll to position [54, 0]
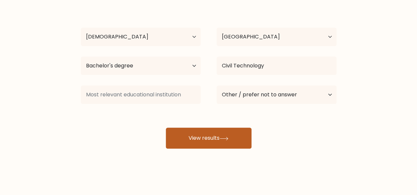
click at [201, 141] on button "View results" at bounding box center [209, 138] width 86 height 21
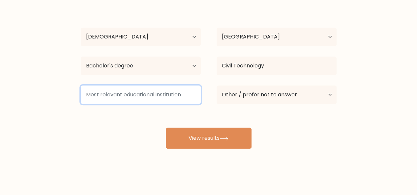
click at [167, 102] on input at bounding box center [141, 95] width 120 height 18
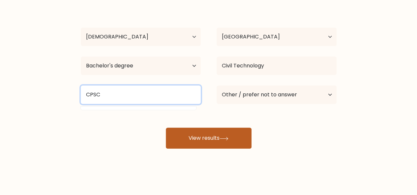
type input "CPSC"
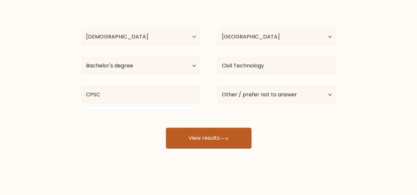
click at [196, 139] on button "View results" at bounding box center [209, 138] width 86 height 21
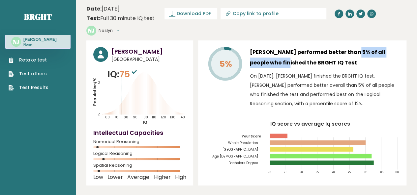
drag, startPoint x: 331, startPoint y: 41, endPoint x: 395, endPoint y: 41, distance: 63.9
click at [395, 47] on h3 "[PERSON_NAME] performed better than 5% of all people who finished the BRGHT IQ …" at bounding box center [325, 57] width 150 height 21
click at [190, 13] on span "Download PDF" at bounding box center [194, 13] width 34 height 7
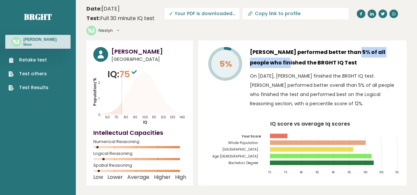
click at [45, 60] on link "Retake test" at bounding box center [29, 60] width 40 height 7
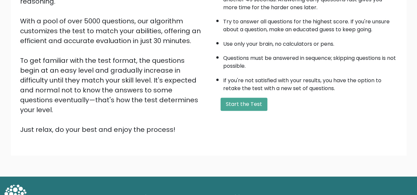
scroll to position [106, 0]
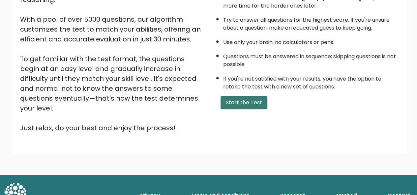
click at [232, 102] on button "Start the Test" at bounding box center [243, 102] width 47 height 13
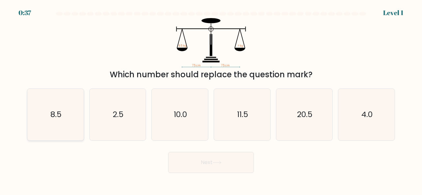
click at [40, 118] on icon "8.5" at bounding box center [56, 115] width 52 height 52
click at [211, 100] on input "a. 8.5" at bounding box center [211, 99] width 0 height 2
radio input "true"
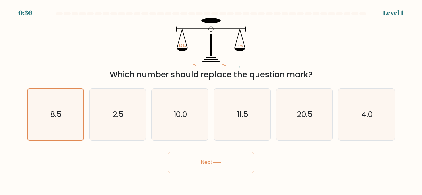
click at [186, 161] on button "Next" at bounding box center [211, 162] width 86 height 21
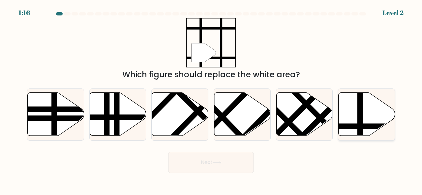
click at [352, 118] on icon at bounding box center [366, 114] width 56 height 43
click at [211, 100] on input "f." at bounding box center [211, 99] width 0 height 2
radio input "true"
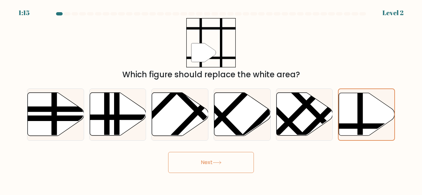
click at [225, 167] on button "Next" at bounding box center [211, 162] width 86 height 21
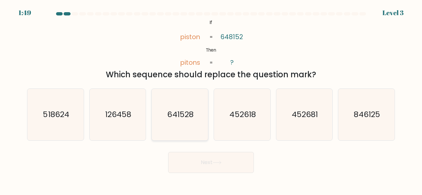
click at [191, 125] on icon "641528" at bounding box center [180, 115] width 52 height 52
click at [211, 100] on input "c. 641528" at bounding box center [211, 99] width 0 height 2
radio input "true"
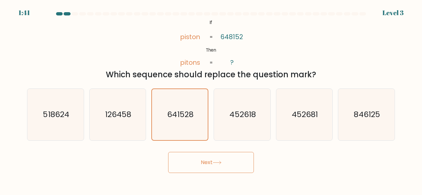
click at [214, 164] on button "Next" at bounding box center [211, 162] width 86 height 21
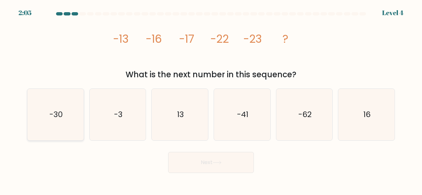
click at [65, 122] on icon "-30" at bounding box center [56, 115] width 52 height 52
click at [211, 100] on input "a. -30" at bounding box center [211, 99] width 0 height 2
radio input "true"
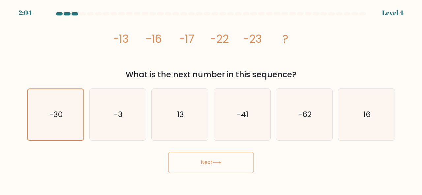
click at [234, 171] on button "Next" at bounding box center [211, 162] width 86 height 21
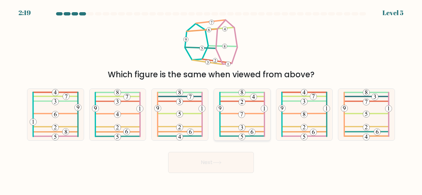
click at [241, 121] on icon at bounding box center [242, 115] width 51 height 52
click at [211, 100] on input "d." at bounding box center [211, 99] width 0 height 2
radio input "true"
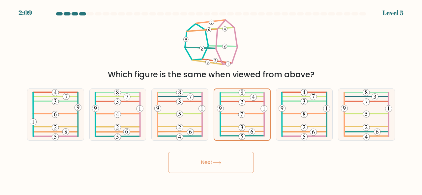
click at [212, 166] on button "Next" at bounding box center [211, 162] width 86 height 21
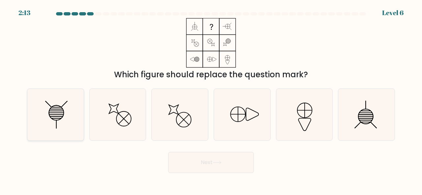
click at [75, 132] on icon at bounding box center [56, 115] width 52 height 52
click at [211, 100] on input "a." at bounding box center [211, 99] width 0 height 2
radio input "true"
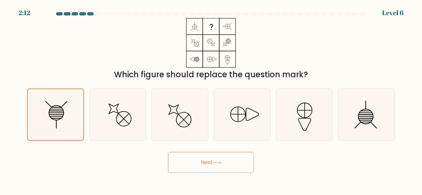
click at [206, 160] on button "Next" at bounding box center [211, 162] width 86 height 21
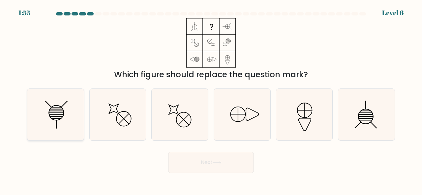
click at [50, 117] on line at bounding box center [56, 117] width 13 height 0
click at [211, 100] on input "a." at bounding box center [211, 99] width 0 height 2
radio input "true"
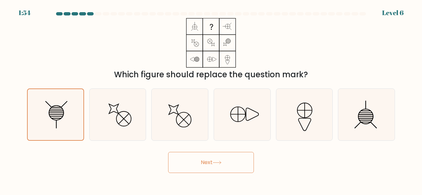
click at [195, 165] on button "Next" at bounding box center [211, 162] width 86 height 21
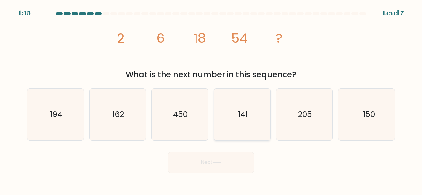
click at [251, 123] on icon "141" at bounding box center [242, 115] width 52 height 52
click at [211, 100] on input "d. 141" at bounding box center [211, 99] width 0 height 2
radio input "true"
click at [235, 160] on button "Next" at bounding box center [211, 162] width 86 height 21
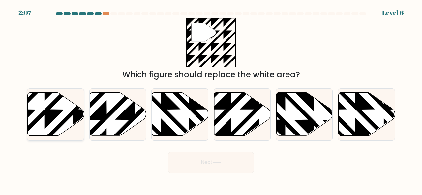
click at [75, 116] on icon at bounding box center [72, 137] width 113 height 113
click at [211, 100] on input "a." at bounding box center [211, 99] width 0 height 2
radio input "true"
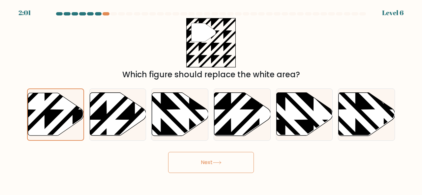
click at [191, 159] on button "Next" at bounding box center [211, 162] width 86 height 21
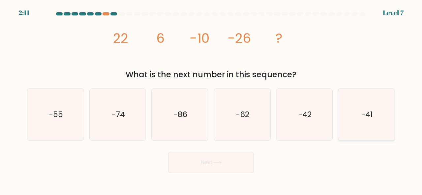
click at [365, 119] on text "-41" at bounding box center [366, 114] width 11 height 11
click at [211, 100] on input "f. -41" at bounding box center [211, 99] width 0 height 2
radio input "true"
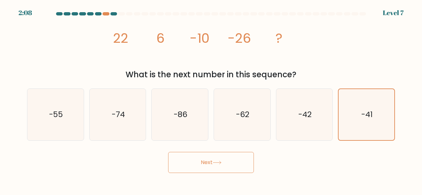
click at [198, 164] on button "Next" at bounding box center [211, 162] width 86 height 21
click at [216, 165] on button "Next" at bounding box center [211, 162] width 86 height 21
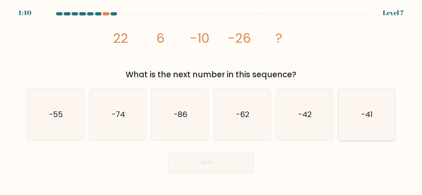
click at [372, 126] on icon "-41" at bounding box center [366, 115] width 52 height 52
click at [211, 100] on input "f. -41" at bounding box center [211, 99] width 0 height 2
radio input "true"
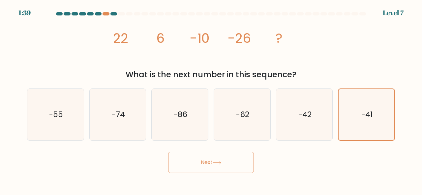
click at [223, 161] on button "Next" at bounding box center [211, 162] width 86 height 21
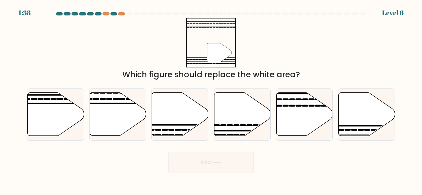
click at [221, 162] on icon at bounding box center [217, 163] width 9 height 4
click at [293, 162] on div "Next" at bounding box center [211, 161] width 376 height 24
click at [171, 129] on icon at bounding box center [180, 114] width 56 height 43
click at [211, 100] on input "c." at bounding box center [211, 99] width 0 height 2
radio input "true"
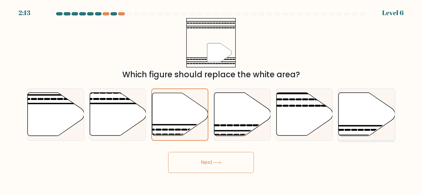
click at [371, 129] on icon at bounding box center [366, 114] width 56 height 43
click at [211, 100] on input "f." at bounding box center [211, 99] width 0 height 2
radio input "true"
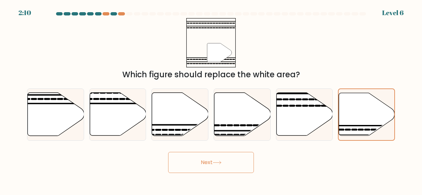
click at [204, 170] on button "Next" at bounding box center [211, 162] width 86 height 21
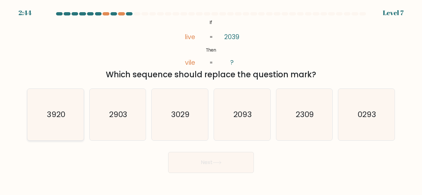
click at [63, 121] on icon "3920" at bounding box center [56, 115] width 52 height 52
click at [211, 100] on input "a. 3920" at bounding box center [211, 99] width 0 height 2
radio input "true"
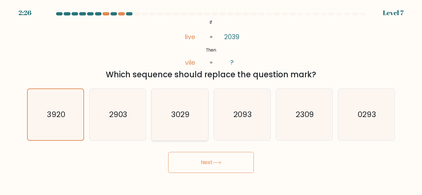
click at [193, 121] on icon "3029" at bounding box center [180, 115] width 52 height 52
click at [211, 100] on input "c. 3029" at bounding box center [211, 99] width 0 height 2
radio input "true"
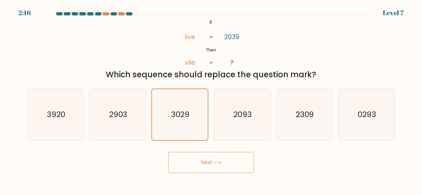
click at [192, 163] on button "Next" at bounding box center [211, 162] width 86 height 21
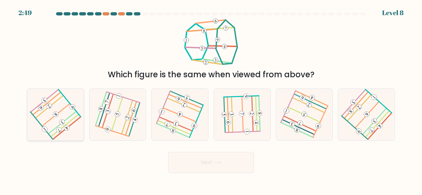
click at [54, 105] on icon at bounding box center [55, 114] width 41 height 41
click at [211, 100] on input "a." at bounding box center [211, 99] width 0 height 2
radio input "true"
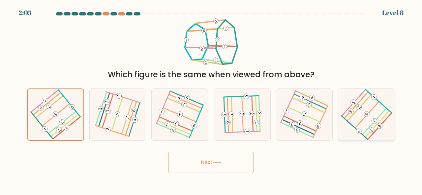
click at [375, 112] on icon at bounding box center [366, 114] width 41 height 41
click at [211, 100] on input "f." at bounding box center [211, 99] width 0 height 2
radio input "true"
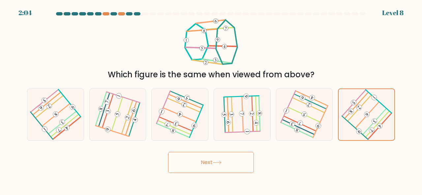
click at [217, 166] on button "Next" at bounding box center [211, 162] width 86 height 21
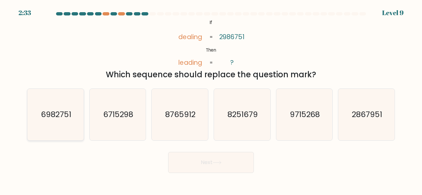
click at [72, 122] on icon "6982751" at bounding box center [56, 115] width 52 height 52
click at [211, 100] on input "a. 6982751" at bounding box center [211, 99] width 0 height 2
radio input "true"
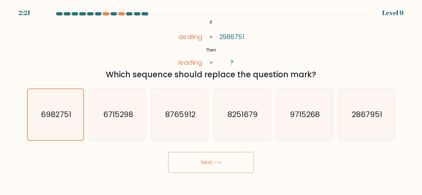
click at [208, 163] on button "Next" at bounding box center [211, 162] width 86 height 21
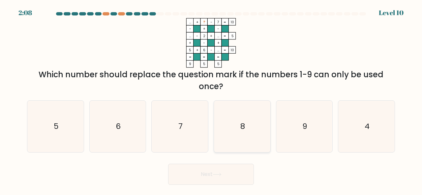
click at [247, 129] on icon "8" at bounding box center [242, 127] width 52 height 52
click at [211, 100] on input "d. 8" at bounding box center [211, 99] width 0 height 2
radio input "true"
click at [202, 175] on button "Next" at bounding box center [211, 174] width 86 height 21
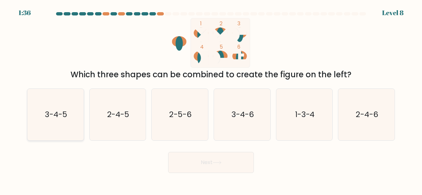
click at [65, 116] on text "3-4-5" at bounding box center [56, 114] width 22 height 11
click at [211, 100] on input "a. 3-4-5" at bounding box center [211, 99] width 0 height 2
radio input "true"
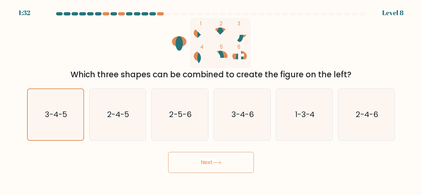
click at [217, 164] on icon at bounding box center [217, 163] width 9 height 4
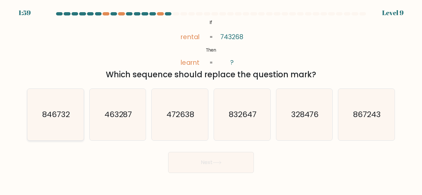
click at [58, 115] on text "846732" at bounding box center [56, 114] width 28 height 11
click at [211, 100] on input "a. 846732" at bounding box center [211, 99] width 0 height 2
radio input "true"
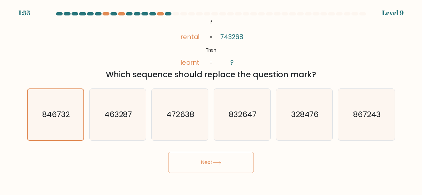
click at [207, 162] on button "Next" at bounding box center [211, 162] width 86 height 21
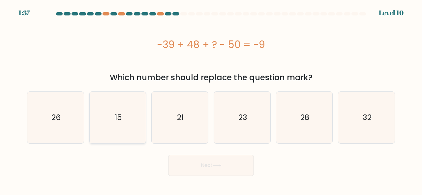
click at [104, 126] on icon "15" at bounding box center [118, 118] width 52 height 52
click at [211, 100] on input "b. 15" at bounding box center [211, 99] width 0 height 2
radio input "true"
click at [214, 163] on button "Next" at bounding box center [211, 165] width 86 height 21
click at [138, 116] on icon "15" at bounding box center [118, 118] width 52 height 52
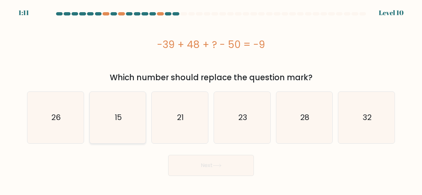
click at [211, 100] on input "b. 15" at bounding box center [211, 99] width 0 height 2
radio input "true"
click at [212, 168] on button "Next" at bounding box center [211, 165] width 86 height 21
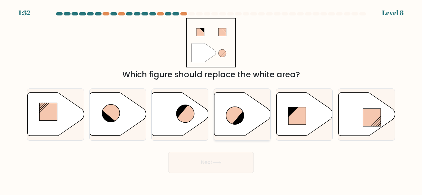
click at [235, 120] on icon at bounding box center [235, 116] width 18 height 18
click at [211, 100] on input "d." at bounding box center [211, 99] width 0 height 2
radio input "true"
click at [216, 162] on icon at bounding box center [217, 163] width 9 height 4
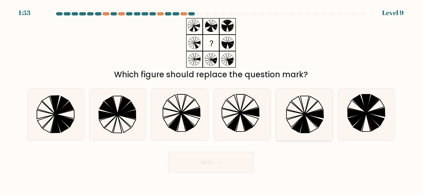
click at [310, 107] on icon at bounding box center [305, 115] width 52 height 52
click at [211, 100] on input "e." at bounding box center [211, 99] width 0 height 2
radio input "true"
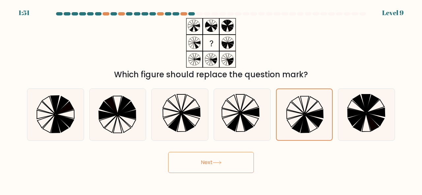
click at [207, 162] on button "Next" at bounding box center [211, 162] width 86 height 21
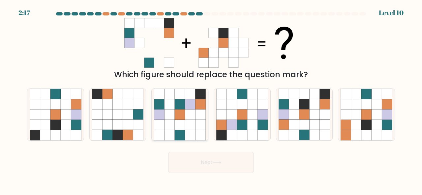
click at [188, 124] on icon at bounding box center [190, 125] width 10 height 10
click at [211, 100] on input "c." at bounding box center [211, 99] width 0 height 2
radio input "true"
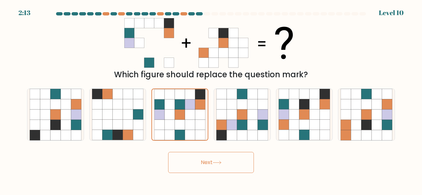
click at [206, 157] on button "Next" at bounding box center [211, 162] width 86 height 21
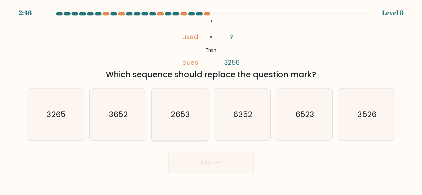
click at [188, 125] on icon "2653" at bounding box center [180, 115] width 52 height 52
click at [211, 100] on input "c. 2653" at bounding box center [211, 99] width 0 height 2
radio input "true"
click at [198, 159] on button "Next" at bounding box center [211, 162] width 86 height 21
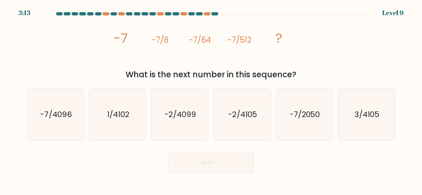
click at [208, 11] on div "3:13 Level 9" at bounding box center [211, 9] width 422 height 18
click at [206, 13] on div at bounding box center [207, 13] width 7 height 3
click at [312, 123] on icon "-7/2050" at bounding box center [305, 115] width 52 height 52
click at [211, 100] on input "e. -7/2050" at bounding box center [211, 99] width 0 height 2
radio input "true"
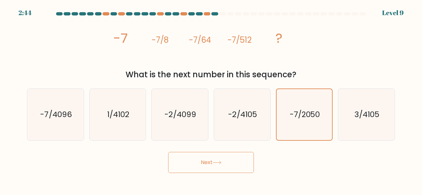
click at [223, 168] on button "Next" at bounding box center [211, 162] width 86 height 21
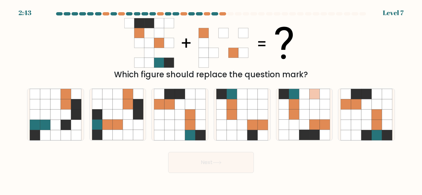
click at [216, 162] on icon at bounding box center [217, 163] width 9 height 4
click at [161, 105] on icon at bounding box center [159, 104] width 10 height 10
click at [211, 100] on input "c." at bounding box center [211, 99] width 0 height 2
radio input "true"
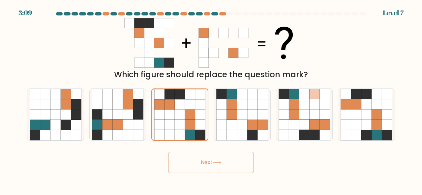
click at [202, 164] on button "Next" at bounding box center [211, 162] width 86 height 21
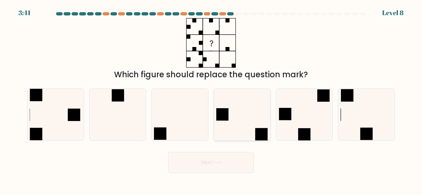
click at [252, 120] on icon at bounding box center [242, 115] width 52 height 52
click at [211, 100] on input "d." at bounding box center [211, 99] width 0 height 2
radio input "true"
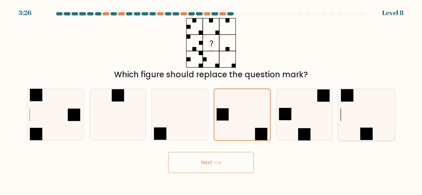
click at [372, 122] on icon at bounding box center [366, 115] width 52 height 52
click at [211, 100] on input "f." at bounding box center [211, 99] width 0 height 2
radio input "true"
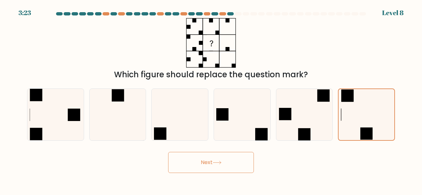
click at [221, 164] on icon at bounding box center [217, 163] width 9 height 4
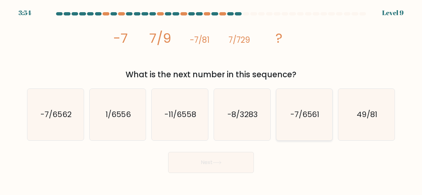
click at [317, 108] on icon "-7/6561" at bounding box center [305, 115] width 52 height 52
click at [211, 100] on input "e. -7/6561" at bounding box center [211, 99] width 0 height 2
radio input "true"
click at [72, 112] on icon "-7/6562" at bounding box center [56, 115] width 52 height 52
click at [211, 100] on input "a. -7/6562" at bounding box center [211, 99] width 0 height 2
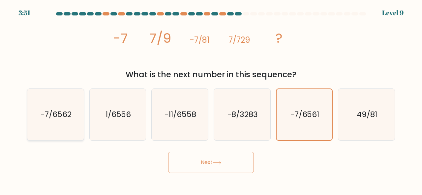
radio input "true"
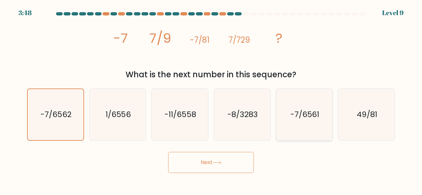
click at [318, 124] on icon "-7/6561" at bounding box center [305, 115] width 52 height 52
click at [211, 100] on input "e. -7/6561" at bounding box center [211, 99] width 0 height 2
radio input "true"
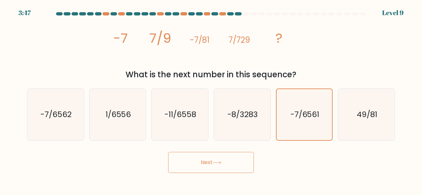
click at [225, 164] on button "Next" at bounding box center [211, 162] width 86 height 21
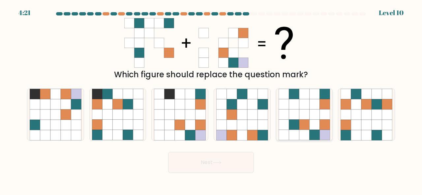
click at [282, 116] on icon at bounding box center [284, 115] width 10 height 10
click at [211, 100] on input "e." at bounding box center [211, 99] width 0 height 2
radio input "true"
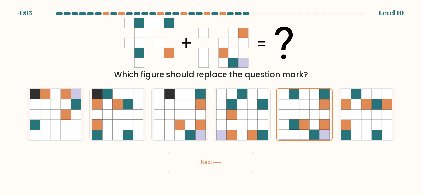
click at [220, 166] on button "Next" at bounding box center [211, 162] width 86 height 21
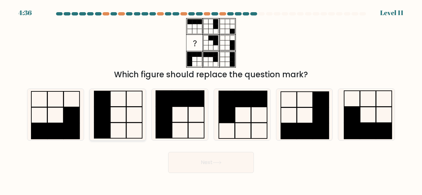
click at [117, 110] on icon at bounding box center [118, 115] width 52 height 52
click at [211, 100] on input "b." at bounding box center [211, 99] width 0 height 2
radio input "true"
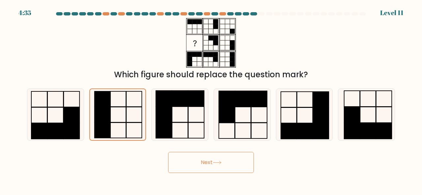
click at [200, 161] on button "Next" at bounding box center [211, 162] width 86 height 21
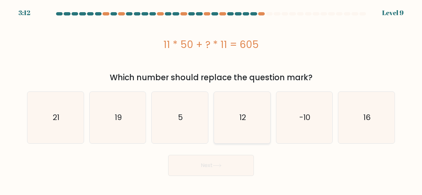
click at [249, 134] on icon "12" at bounding box center [242, 118] width 52 height 52
click at [211, 100] on input "d. 12" at bounding box center [211, 99] width 0 height 2
radio input "true"
click at [204, 134] on icon "5" at bounding box center [180, 118] width 52 height 52
click at [211, 100] on input "c. 5" at bounding box center [211, 99] width 0 height 2
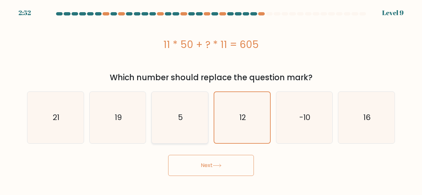
radio input "true"
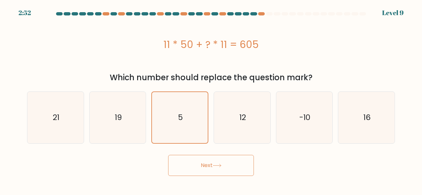
click at [205, 169] on button "Next" at bounding box center [211, 165] width 86 height 21
click at [206, 164] on button "Next" at bounding box center [211, 165] width 86 height 21
click at [186, 130] on icon "5" at bounding box center [180, 118] width 52 height 52
click at [211, 100] on input "c. 5" at bounding box center [211, 99] width 0 height 2
radio input "true"
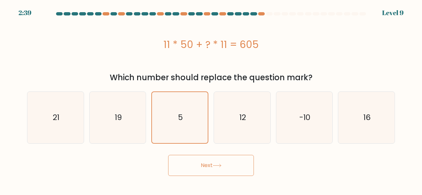
click at [209, 166] on button "Next" at bounding box center [211, 165] width 86 height 21
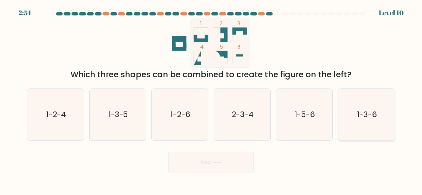
click at [368, 131] on icon "1-3-6" at bounding box center [366, 115] width 52 height 52
click at [211, 100] on input "f. 1-3-6" at bounding box center [211, 99] width 0 height 2
radio input "true"
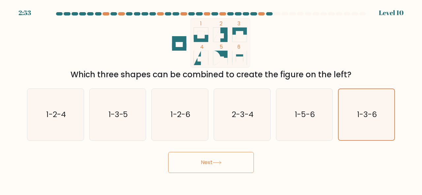
click at [201, 165] on button "Next" at bounding box center [211, 162] width 86 height 21
click at [202, 163] on button "Next" at bounding box center [211, 162] width 86 height 21
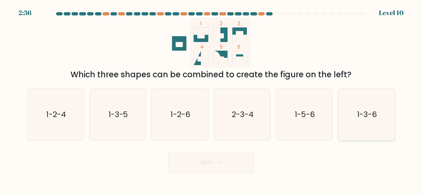
click at [361, 126] on icon "1-3-6" at bounding box center [366, 115] width 52 height 52
click at [211, 100] on input "f. 1-3-6" at bounding box center [211, 99] width 0 height 2
radio input "true"
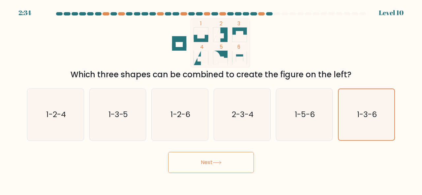
click at [214, 158] on button "Next" at bounding box center [211, 162] width 86 height 21
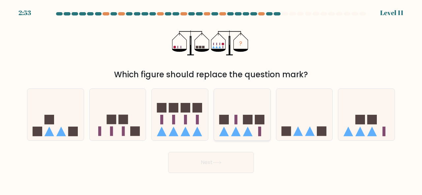
click at [252, 121] on rect at bounding box center [248, 120] width 10 height 10
click at [211, 100] on input "d." at bounding box center [211, 99] width 0 height 2
radio input "true"
click at [128, 117] on icon at bounding box center [118, 114] width 56 height 46
click at [211, 100] on input "b." at bounding box center [211, 99] width 0 height 2
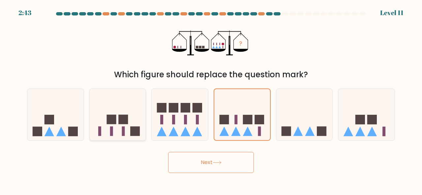
radio input "true"
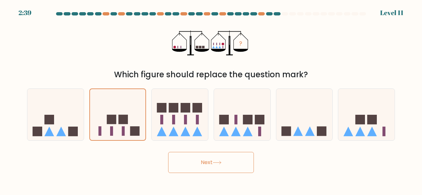
click at [213, 161] on button "Next" at bounding box center [211, 162] width 86 height 21
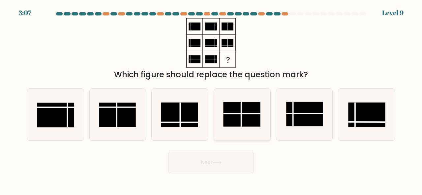
click at [244, 118] on rect at bounding box center [241, 114] width 37 height 25
click at [211, 100] on input "d." at bounding box center [211, 99] width 0 height 2
radio input "true"
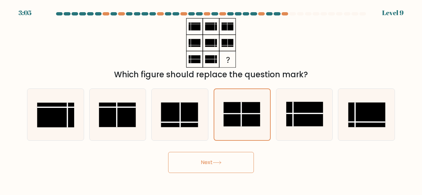
click at [219, 164] on icon at bounding box center [217, 163] width 9 height 4
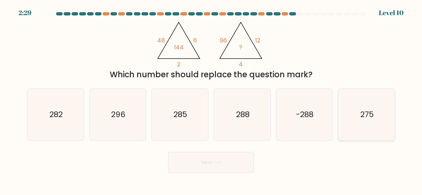
click at [360, 111] on icon "275" at bounding box center [366, 115] width 52 height 52
click at [211, 100] on input "f. 275" at bounding box center [211, 99] width 0 height 2
radio input "true"
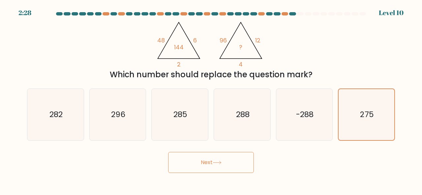
click at [200, 164] on button "Next" at bounding box center [211, 162] width 86 height 21
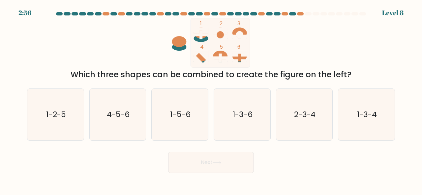
click at [200, 37] on icon at bounding box center [201, 34] width 15 height 9
click at [171, 120] on icon "1-5-6" at bounding box center [180, 115] width 52 height 52
click at [211, 100] on input "c. 1-5-6" at bounding box center [211, 99] width 0 height 2
radio input "true"
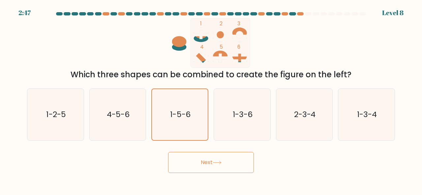
click at [199, 161] on button "Next" at bounding box center [211, 162] width 86 height 21
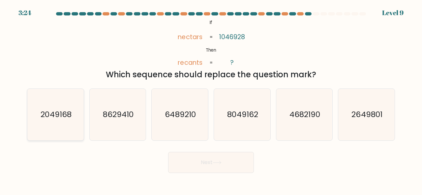
click at [47, 117] on text "2049168" at bounding box center [56, 114] width 31 height 11
click at [211, 100] on input "a. 2049168" at bounding box center [211, 99] width 0 height 2
radio input "true"
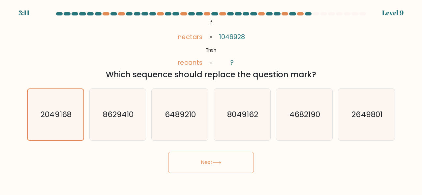
click at [198, 162] on button "Next" at bounding box center [211, 162] width 86 height 21
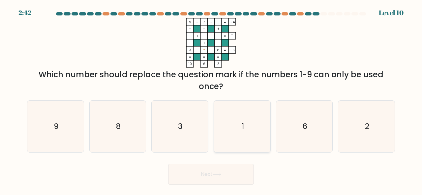
click at [237, 131] on icon "1" at bounding box center [242, 127] width 52 height 52
click at [211, 100] on input "d. 1" at bounding box center [211, 99] width 0 height 2
radio input "true"
click at [208, 172] on button "Next" at bounding box center [211, 174] width 86 height 21
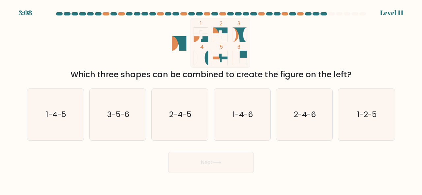
click at [217, 31] on icon at bounding box center [216, 35] width 6 height 15
click at [60, 115] on text "1-4-5" at bounding box center [56, 114] width 20 height 11
click at [211, 100] on input "a. 1-4-5" at bounding box center [211, 99] width 0 height 2
radio input "true"
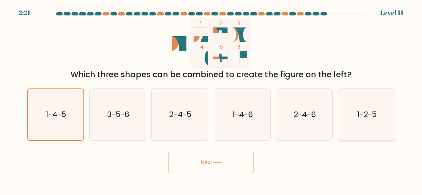
click at [367, 130] on icon "1-2-5" at bounding box center [366, 115] width 52 height 52
click at [211, 100] on input "f. 1-2-5" at bounding box center [211, 99] width 0 height 2
radio input "true"
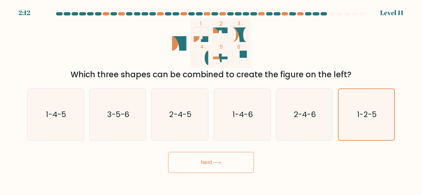
click at [205, 159] on button "Next" at bounding box center [211, 162] width 86 height 21
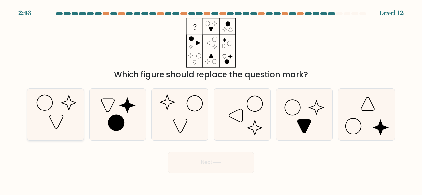
click at [60, 116] on icon at bounding box center [56, 115] width 52 height 52
click at [211, 100] on input "a." at bounding box center [211, 99] width 0 height 2
radio input "true"
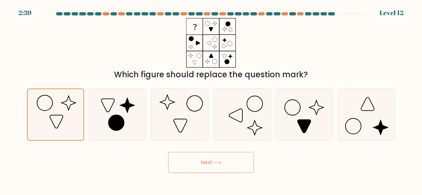
click at [210, 156] on button "Next" at bounding box center [211, 162] width 86 height 21
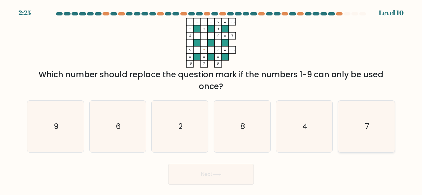
click at [347, 120] on icon "7" at bounding box center [366, 127] width 52 height 52
click at [211, 100] on input "f. 7" at bounding box center [211, 99] width 0 height 2
radio input "true"
click at [217, 173] on icon at bounding box center [217, 175] width 9 height 4
click at [206, 175] on button "Next" at bounding box center [211, 174] width 86 height 21
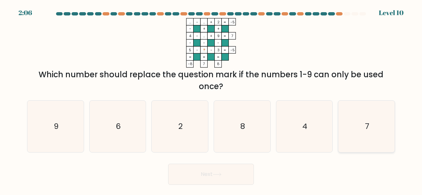
click at [359, 127] on icon "7" at bounding box center [366, 127] width 52 height 52
click at [211, 100] on input "f. 7" at bounding box center [211, 99] width 0 height 2
radio input "true"
click at [219, 177] on button "Next" at bounding box center [211, 174] width 86 height 21
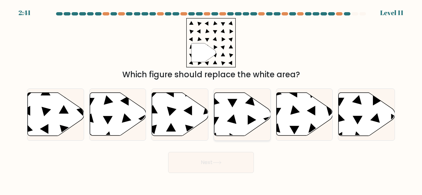
click at [235, 118] on icon at bounding box center [242, 114] width 56 height 43
click at [211, 100] on input "d." at bounding box center [211, 99] width 0 height 2
radio input "true"
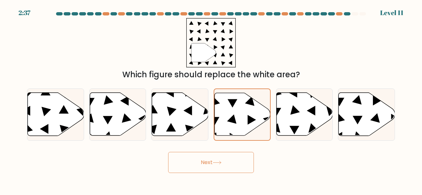
click at [208, 162] on button "Next" at bounding box center [211, 162] width 86 height 21
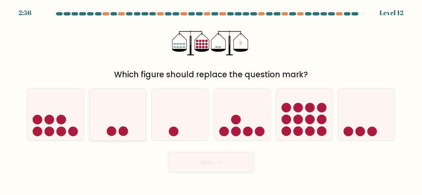
click at [127, 117] on icon at bounding box center [118, 114] width 56 height 46
click at [211, 100] on input "b." at bounding box center [211, 99] width 0 height 2
radio input "true"
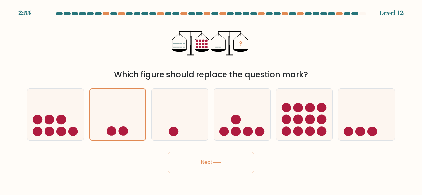
click at [199, 165] on button "Next" at bounding box center [211, 162] width 86 height 21
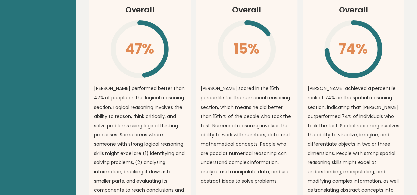
scroll to position [527, 0]
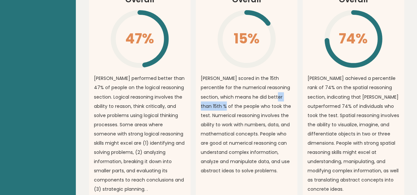
drag, startPoint x: 258, startPoint y: 84, endPoint x: 291, endPoint y: 84, distance: 33.0
click at [291, 84] on p "[PERSON_NAME] scored in the 15th percentile for the numerical reasoning section…" at bounding box center [247, 125] width 92 height 102
click at [295, 81] on article "Numerical Reasoning Overall 15% \ [PERSON_NAME] scored in the 15th percentile f…" at bounding box center [247, 88] width 102 height 233
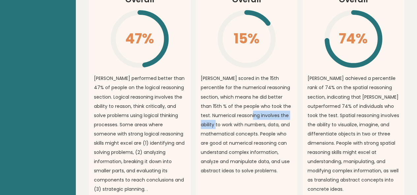
drag, startPoint x: 231, startPoint y: 100, endPoint x: 287, endPoint y: 97, distance: 56.8
click at [287, 97] on p "[PERSON_NAME] scored in the 15th percentile for the numerical reasoning section…" at bounding box center [247, 125] width 92 height 102
click at [291, 93] on p "[PERSON_NAME] scored in the 15th percentile for the numerical reasoning section…" at bounding box center [247, 125] width 92 height 102
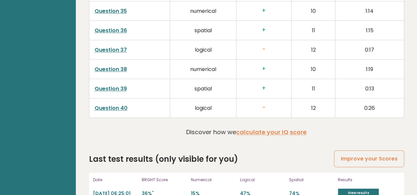
scroll to position [1748, 0]
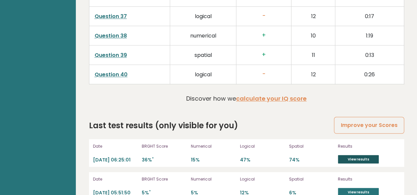
click at [359, 155] on link "View results" at bounding box center [358, 159] width 41 height 9
click at [366, 155] on link "View results" at bounding box center [358, 159] width 41 height 9
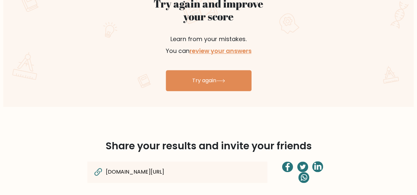
scroll to position [428, 0]
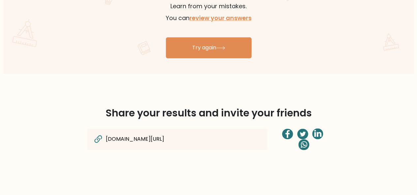
click at [225, 138] on div "[DOMAIN_NAME][URL]" at bounding box center [177, 139] width 180 height 21
drag, startPoint x: 223, startPoint y: 138, endPoint x: 129, endPoint y: 141, distance: 94.0
click at [130, 141] on div "[DOMAIN_NAME][URL]" at bounding box center [177, 139] width 180 height 21
click at [100, 139] on icon at bounding box center [98, 139] width 11 height 11
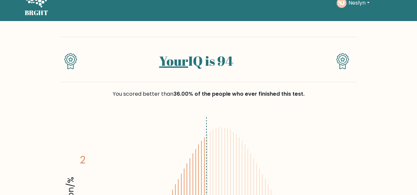
scroll to position [0, 0]
